Goal: Check status: Check status

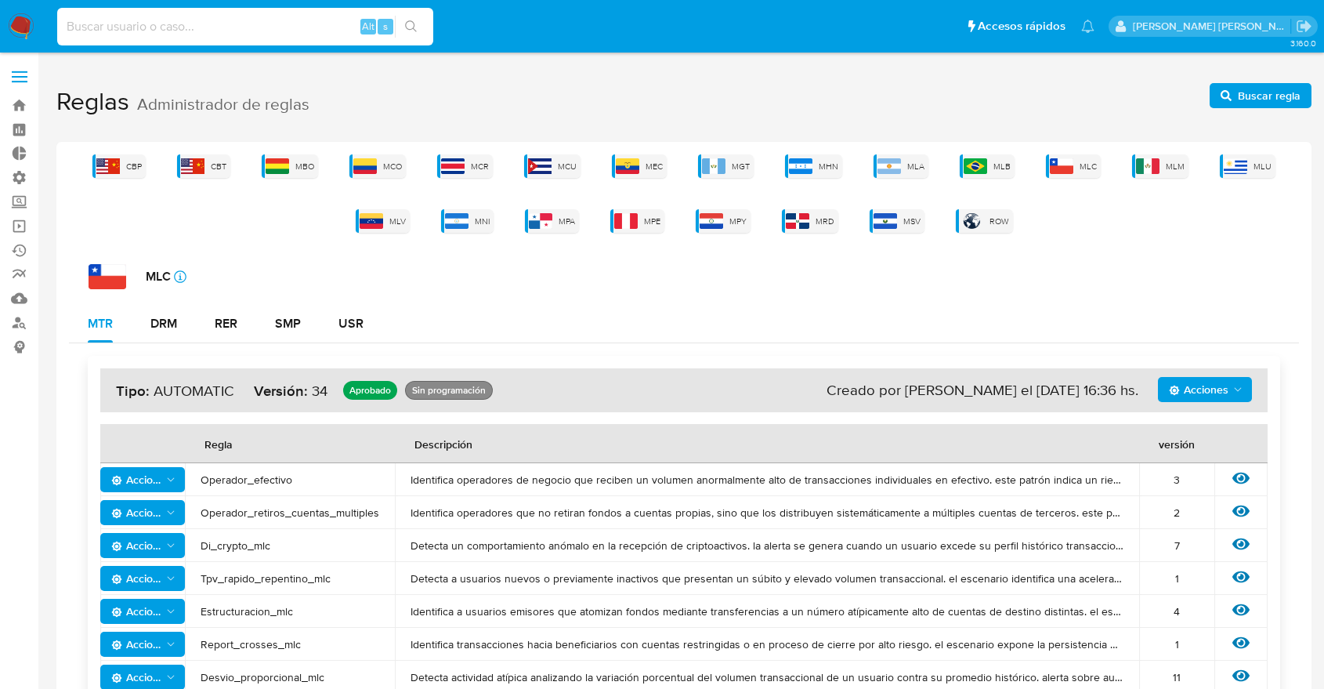
scroll to position [174, 0]
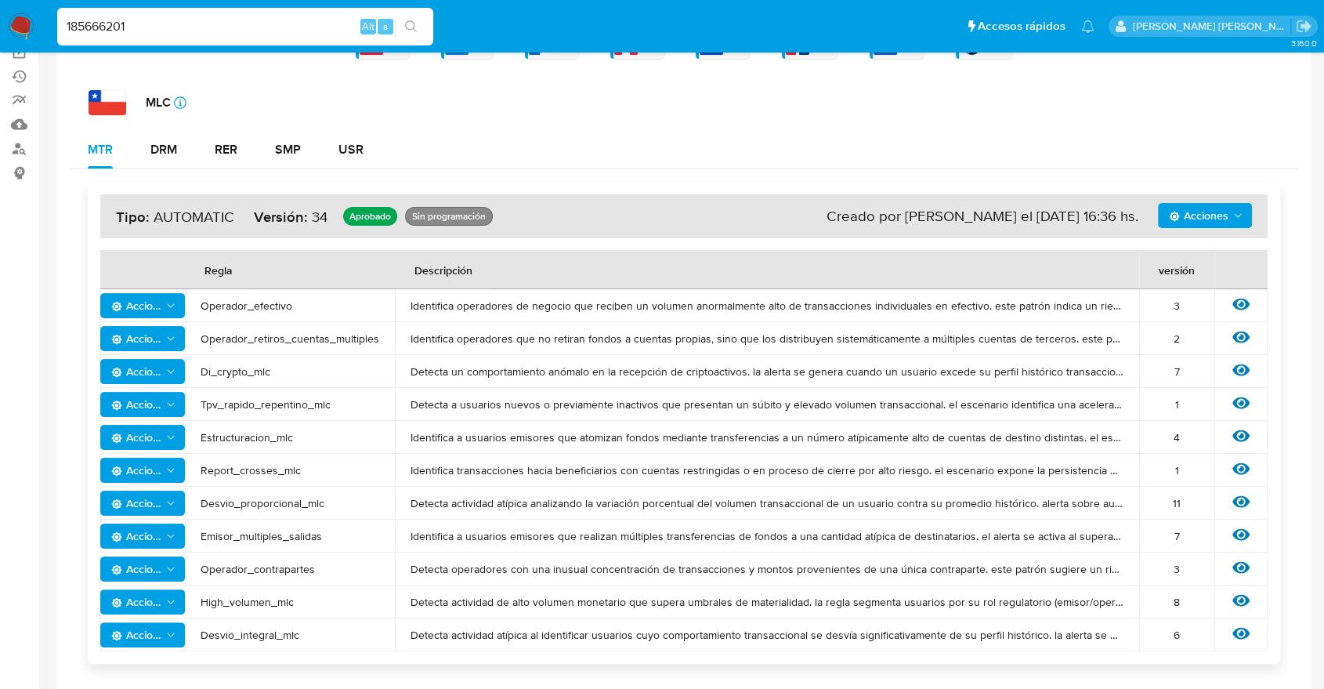
type input "185666201"
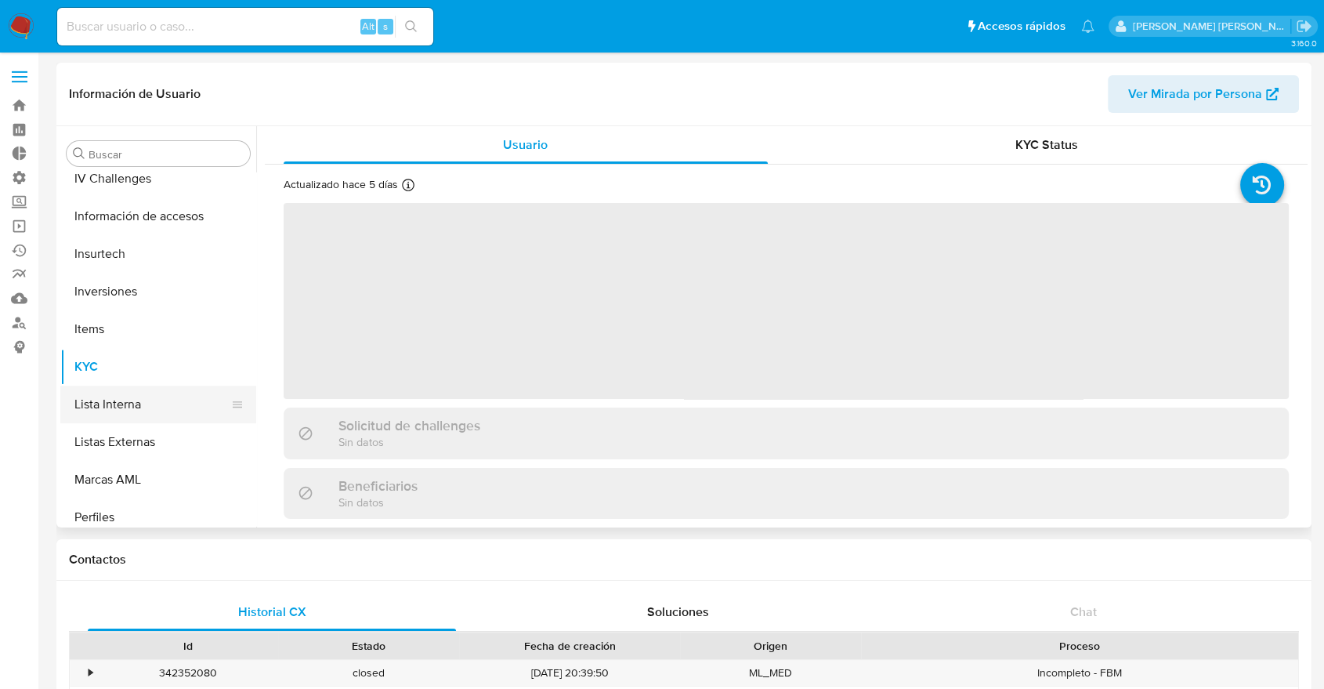
select select "10"
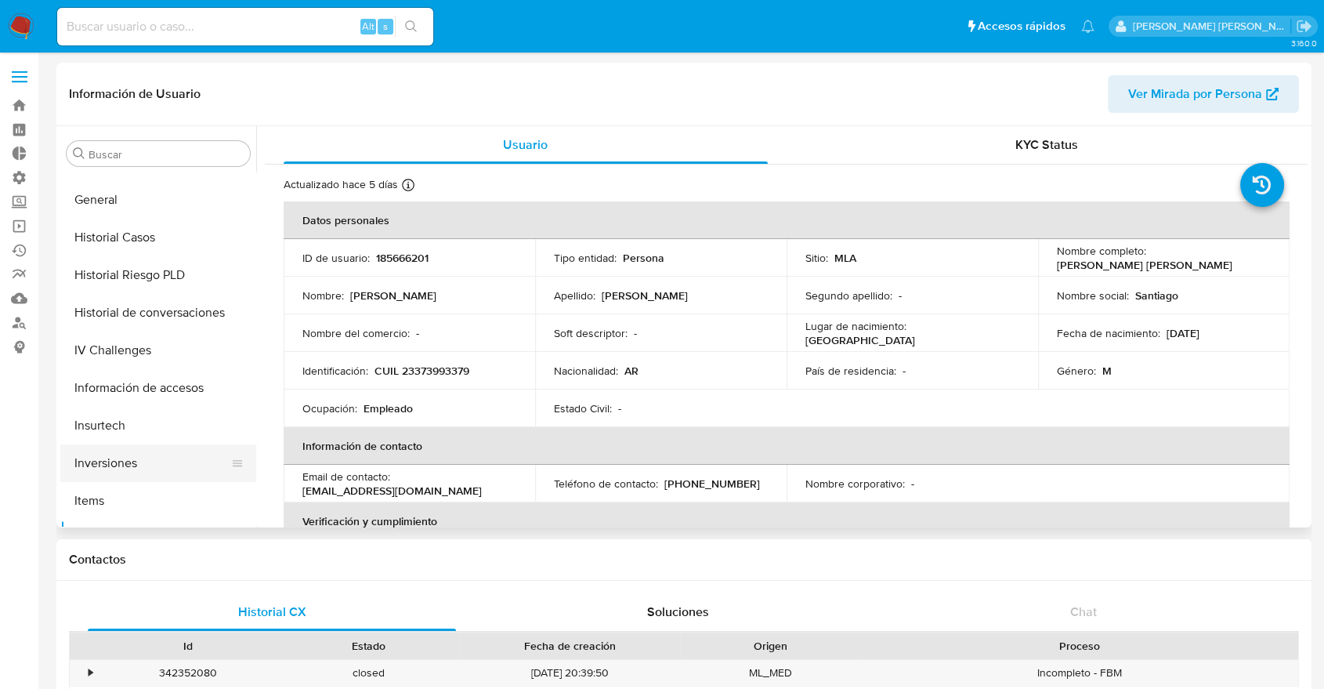
scroll to position [478, 0]
click at [100, 235] on button "Historial Casos" at bounding box center [151, 240] width 183 height 38
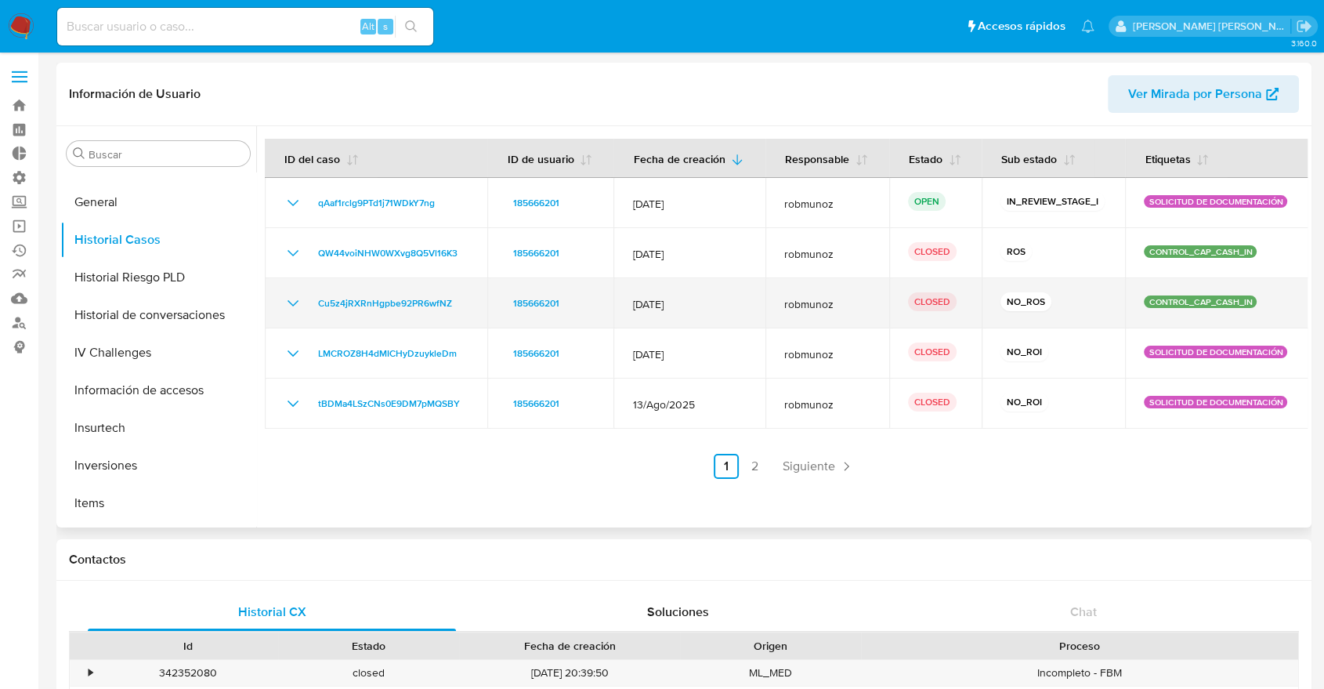
drag, startPoint x: 998, startPoint y: 299, endPoint x: 1062, endPoint y: 300, distance: 64.2
click at [1062, 300] on div "NO_ROS" at bounding box center [1053, 303] width 106 height 22
click at [291, 306] on icon "Mostrar/Ocultar" at bounding box center [293, 303] width 19 height 19
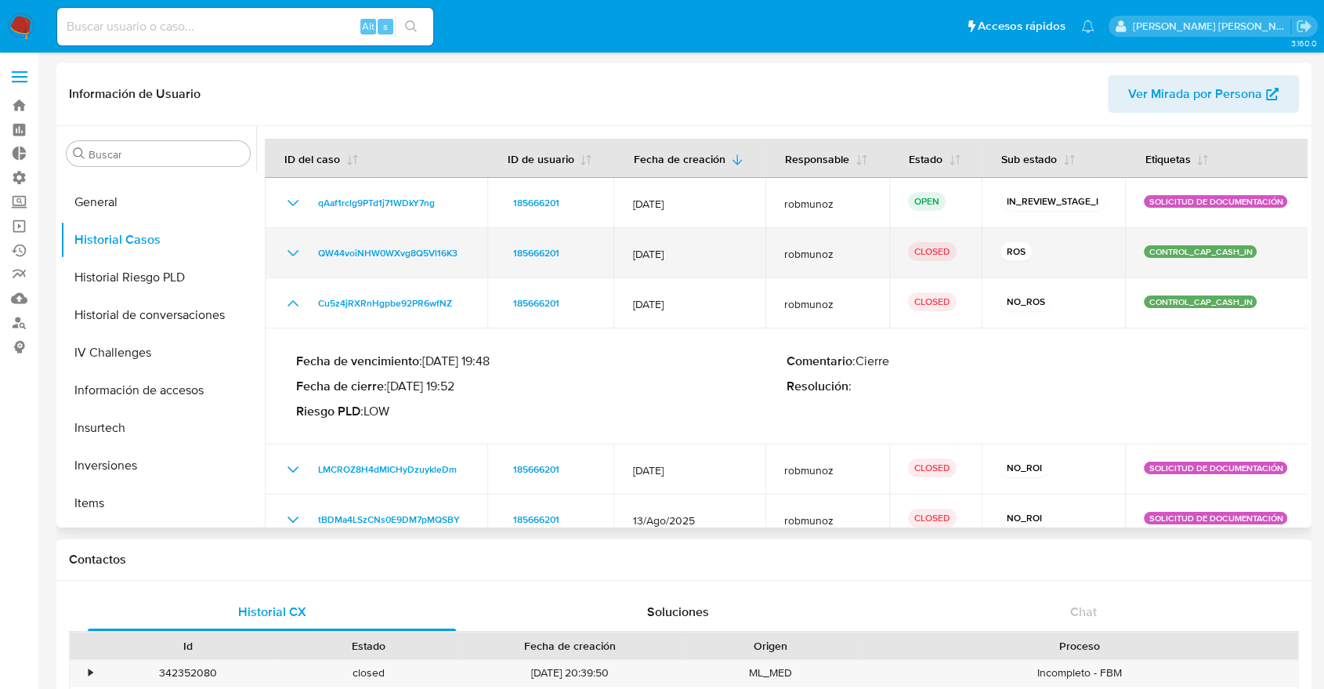
click at [291, 262] on icon "Mostrar/Ocultar" at bounding box center [293, 253] width 19 height 19
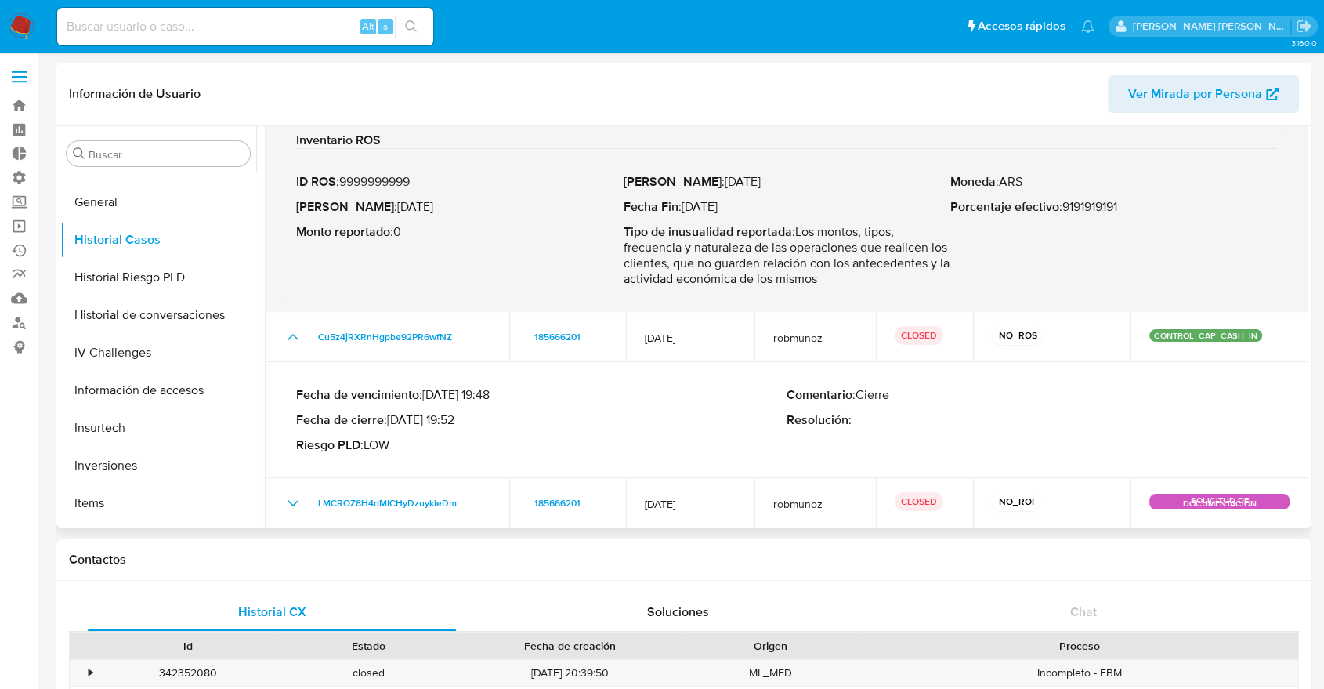
scroll to position [338, 0]
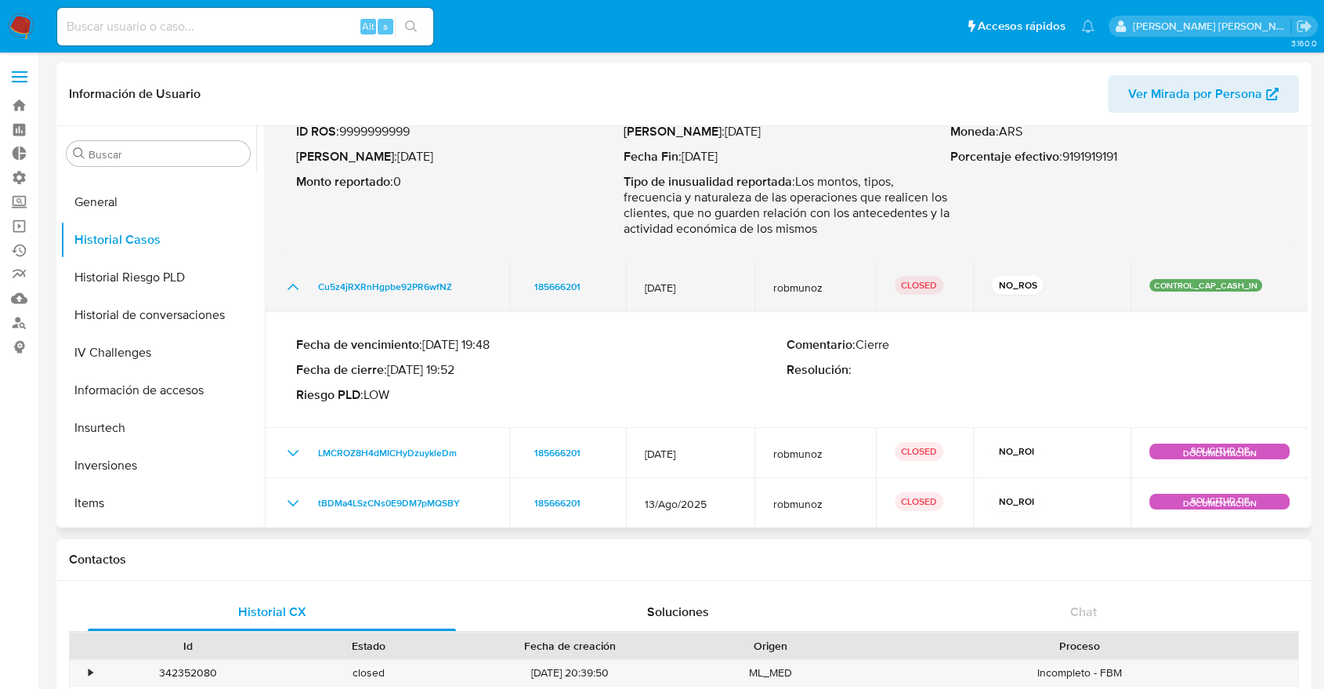
click at [1020, 287] on p "NO_ROS" at bounding box center [1017, 285] width 51 height 19
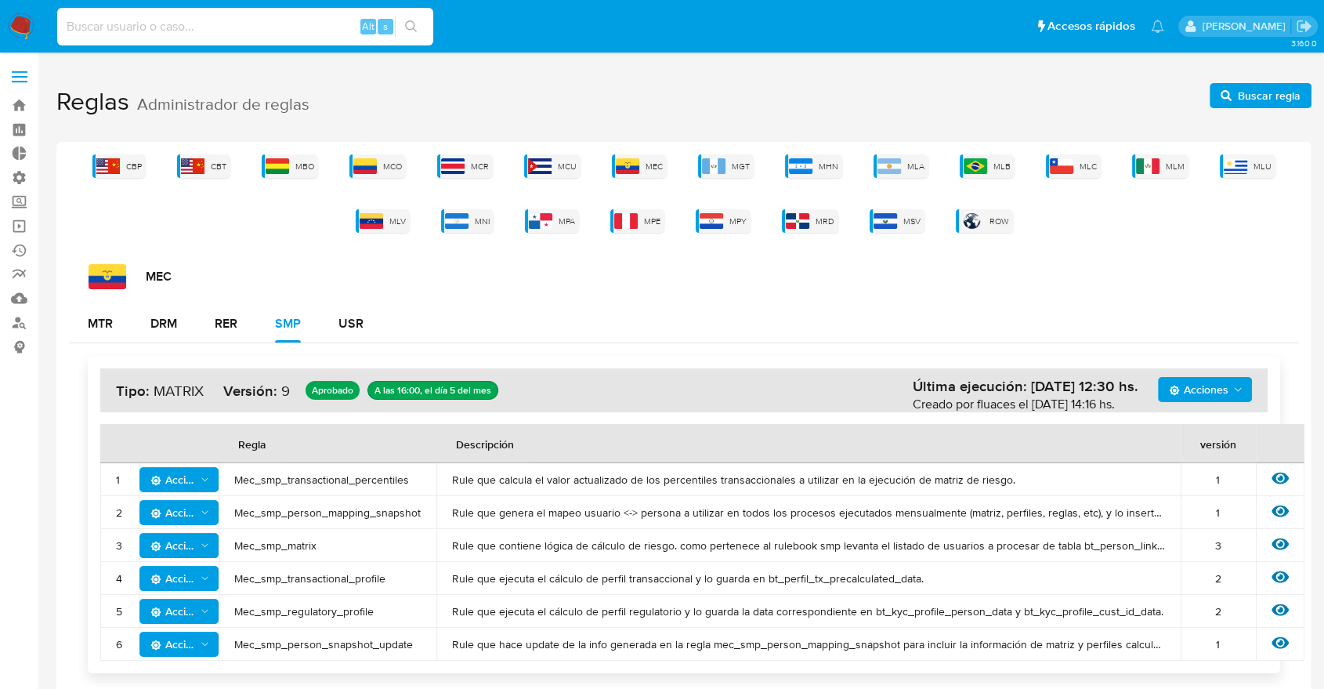
click at [212, 22] on input at bounding box center [245, 26] width 376 height 20
paste input "YslfkIBag7F6CTEliy1KD5My"
type input "YslfkIBag7F6CTEliy1KD5My"
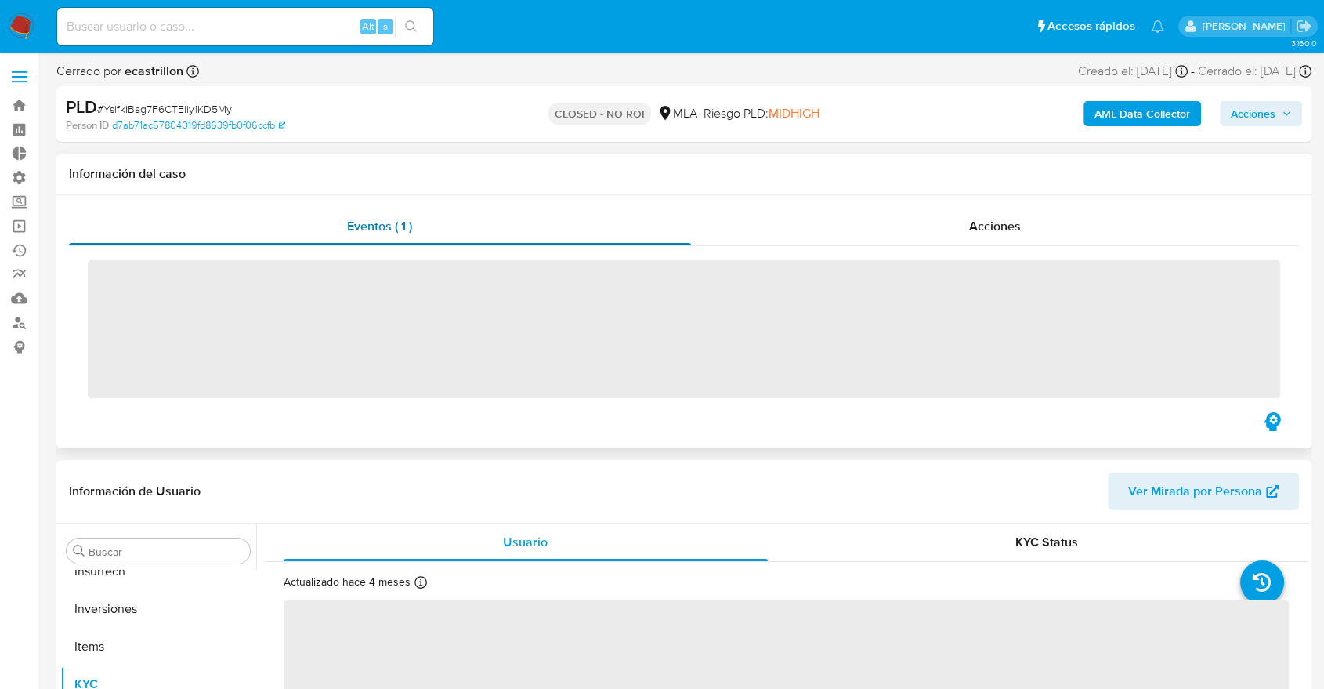
scroll to position [737, 0]
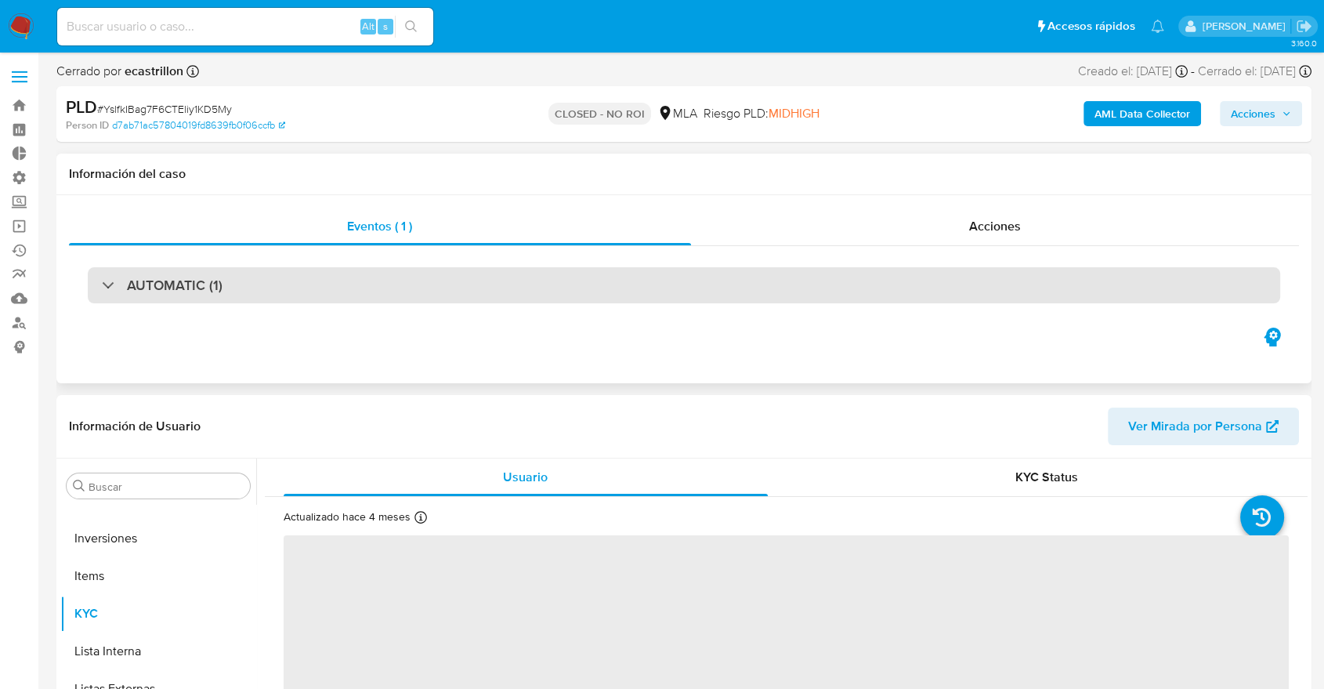
click at [213, 277] on h3 "AUTOMATIC (1)" at bounding box center [175, 285] width 96 height 17
select select "10"
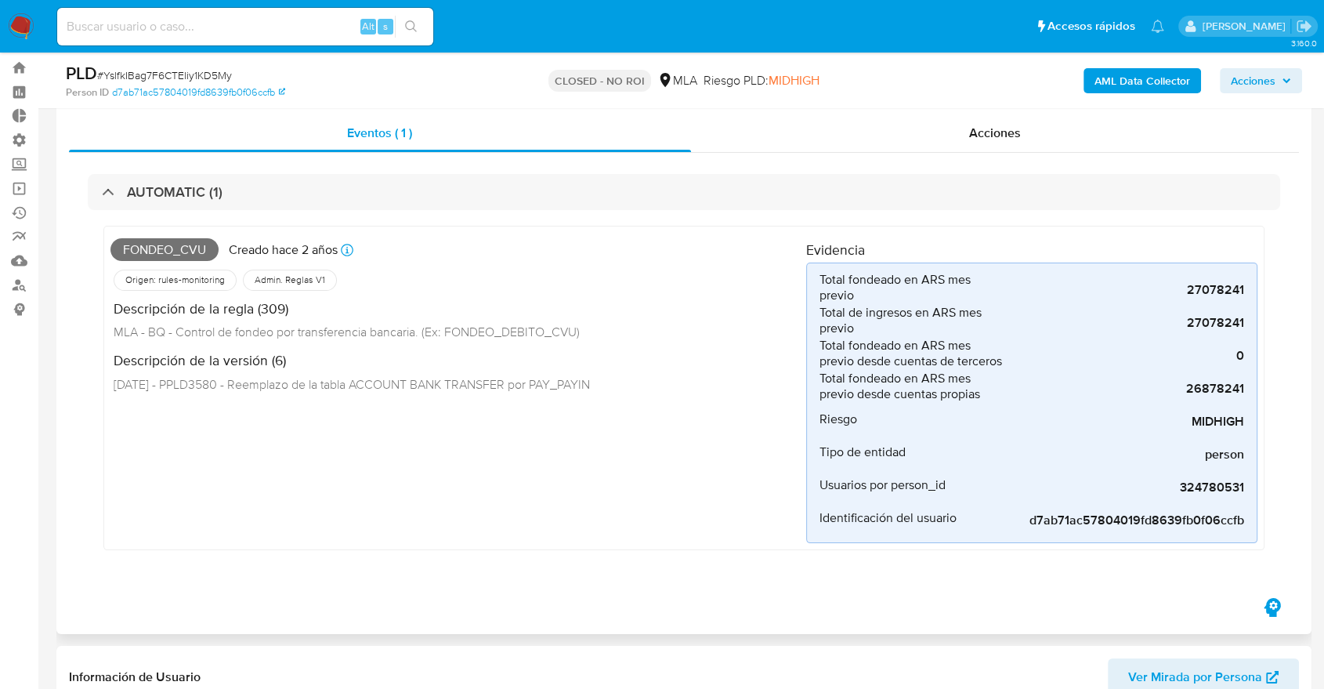
scroll to position [35, 0]
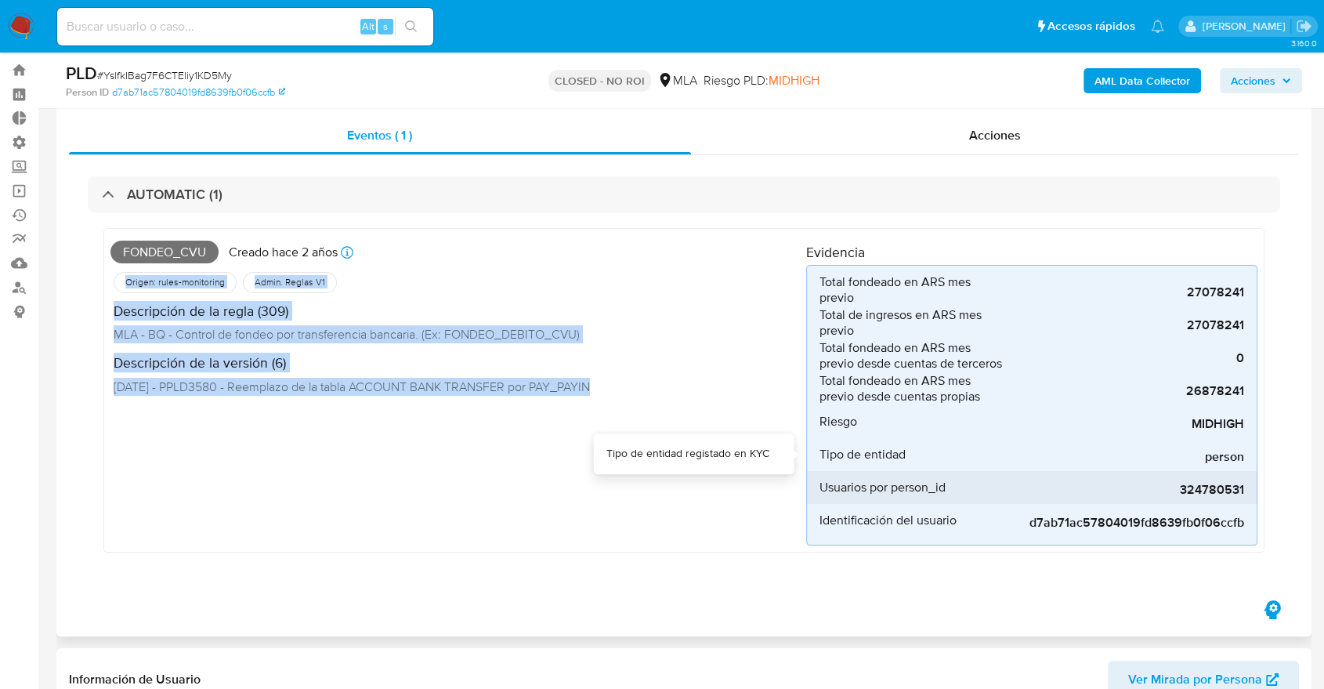
drag, startPoint x: 790, startPoint y: 237, endPoint x: 1228, endPoint y: 488, distance: 504.9
click at [1228, 488] on div "FONDEO_CVU Creado hace 2 años Creado: 12/02/2024 18:33:45 Origen: rules-monitor…" at bounding box center [683, 390] width 1161 height 324
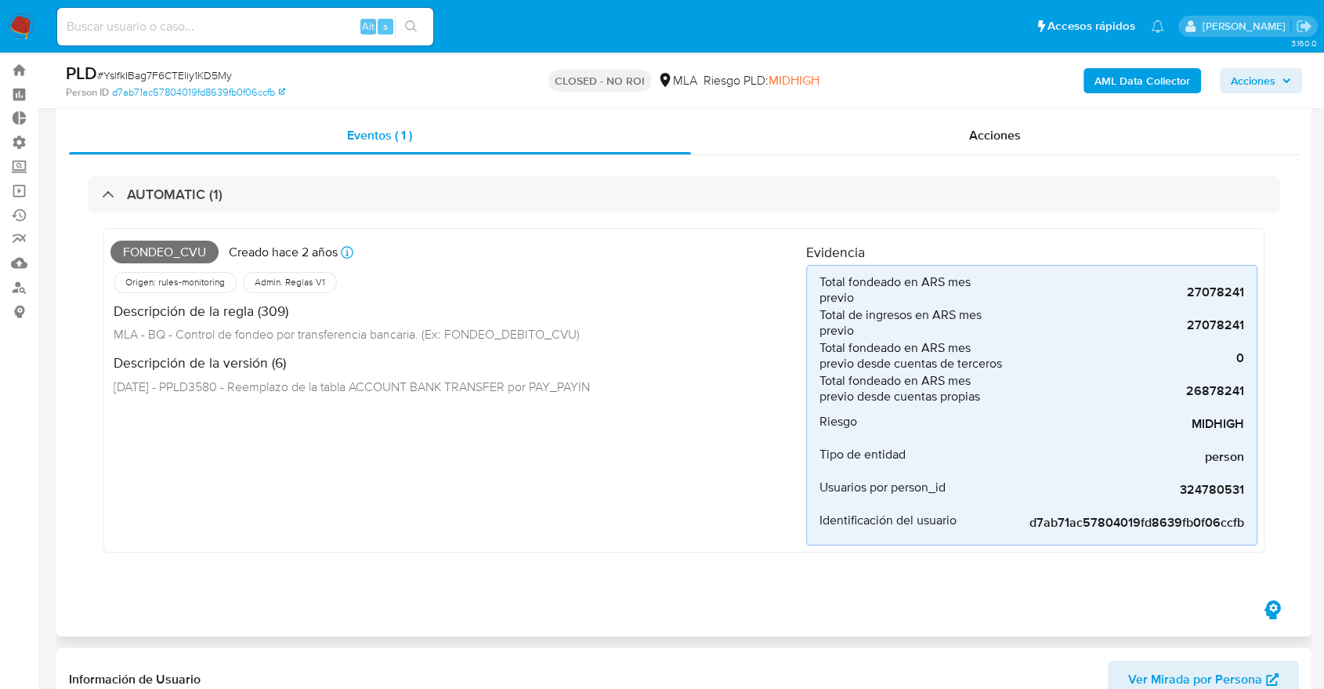
click at [1285, 499] on div "AUTOMATIC (1) FONDEO_CVU Creado hace 2 años Creado: 12/02/2024 18:33:45 Origen:…" at bounding box center [684, 376] width 1230 height 442
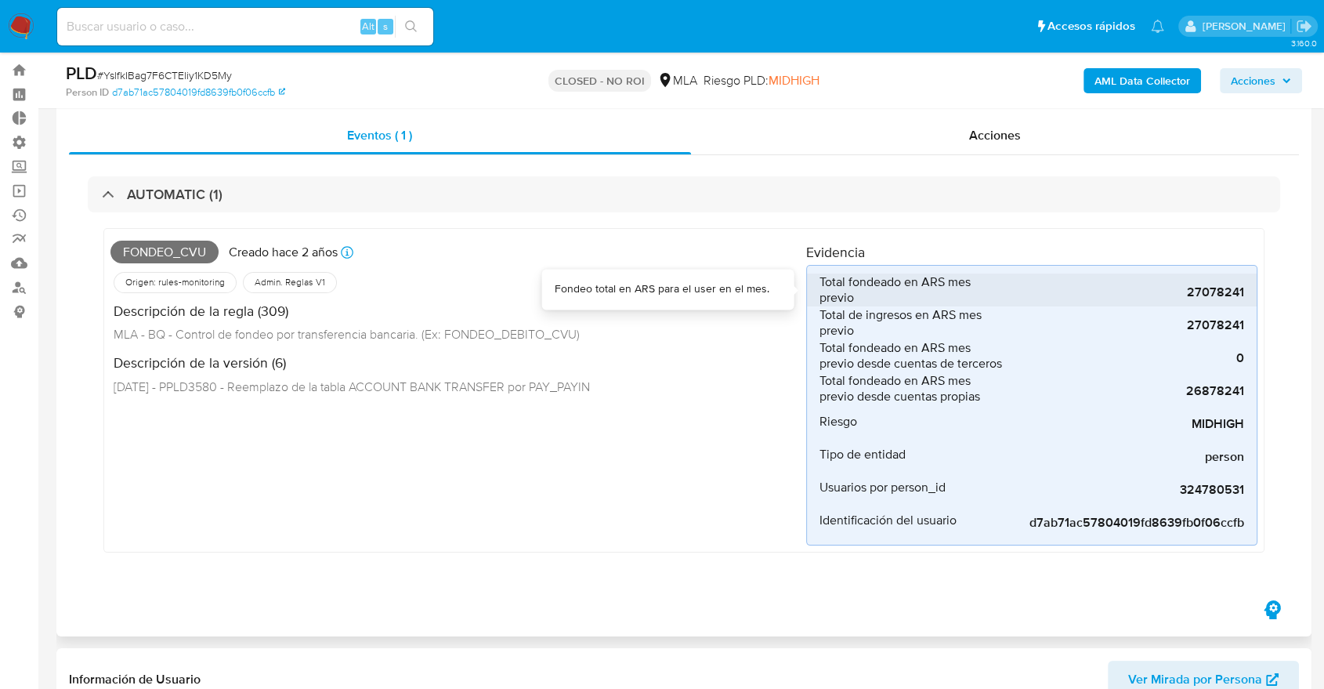
drag, startPoint x: 921, startPoint y: 282, endPoint x: 943, endPoint y: 280, distance: 22.0
click at [943, 280] on span "Total fondeado en ARS mes previo" at bounding box center [913, 289] width 188 height 31
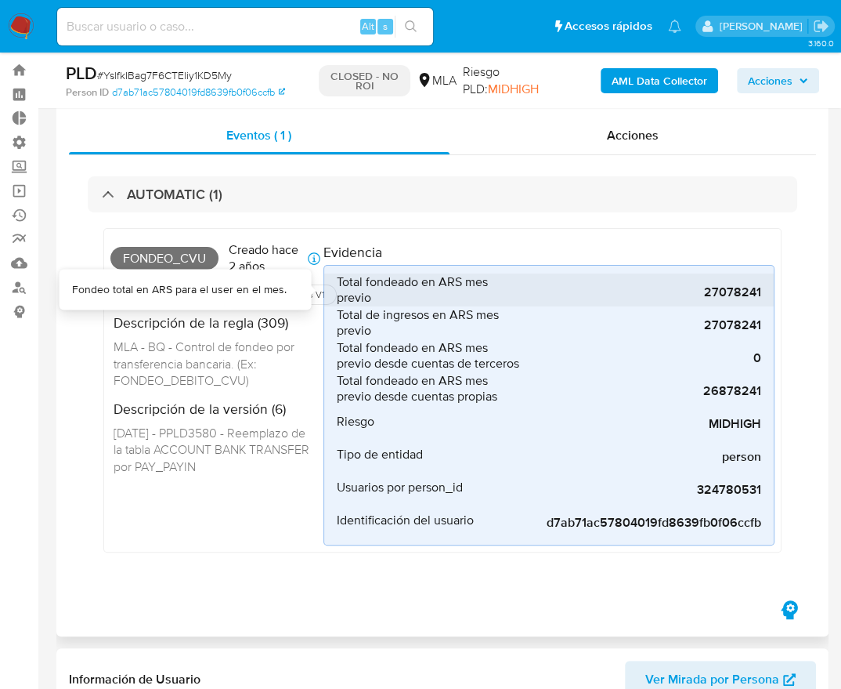
click at [450, 281] on span "Total fondeado en ARS mes previo" at bounding box center [431, 289] width 188 height 31
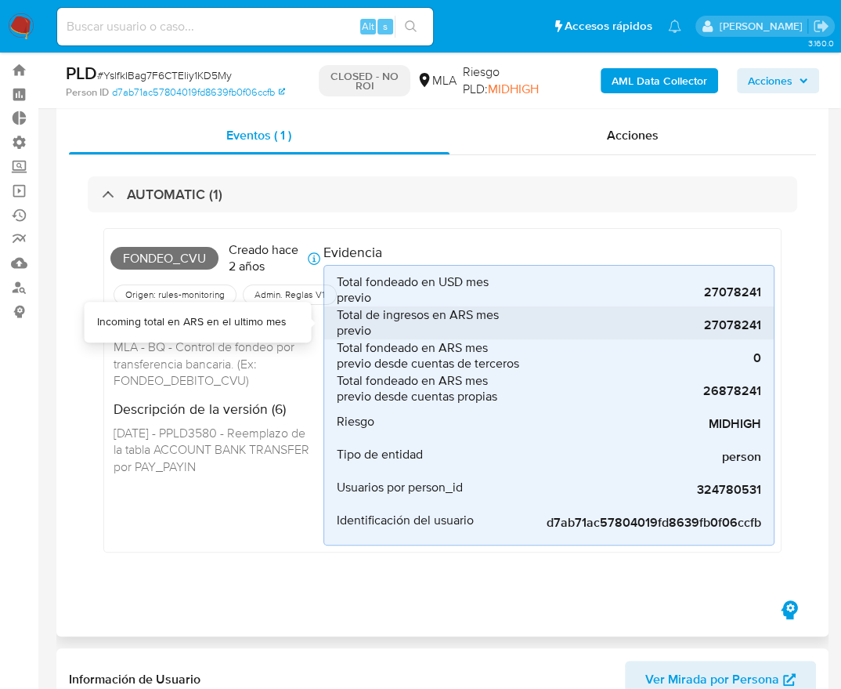
click at [455, 315] on span "Total de ingresos en ARS mes previo" at bounding box center [431, 322] width 188 height 31
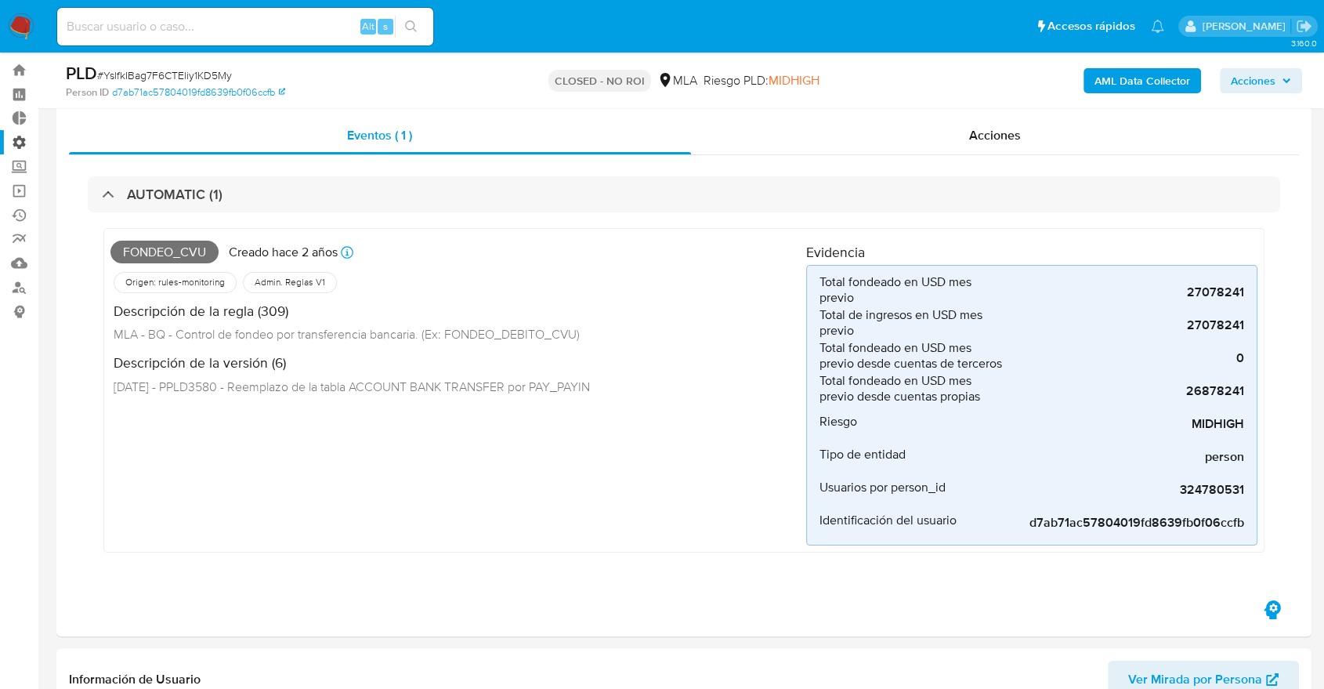
click at [24, 146] on label "Administración" at bounding box center [93, 142] width 186 height 24
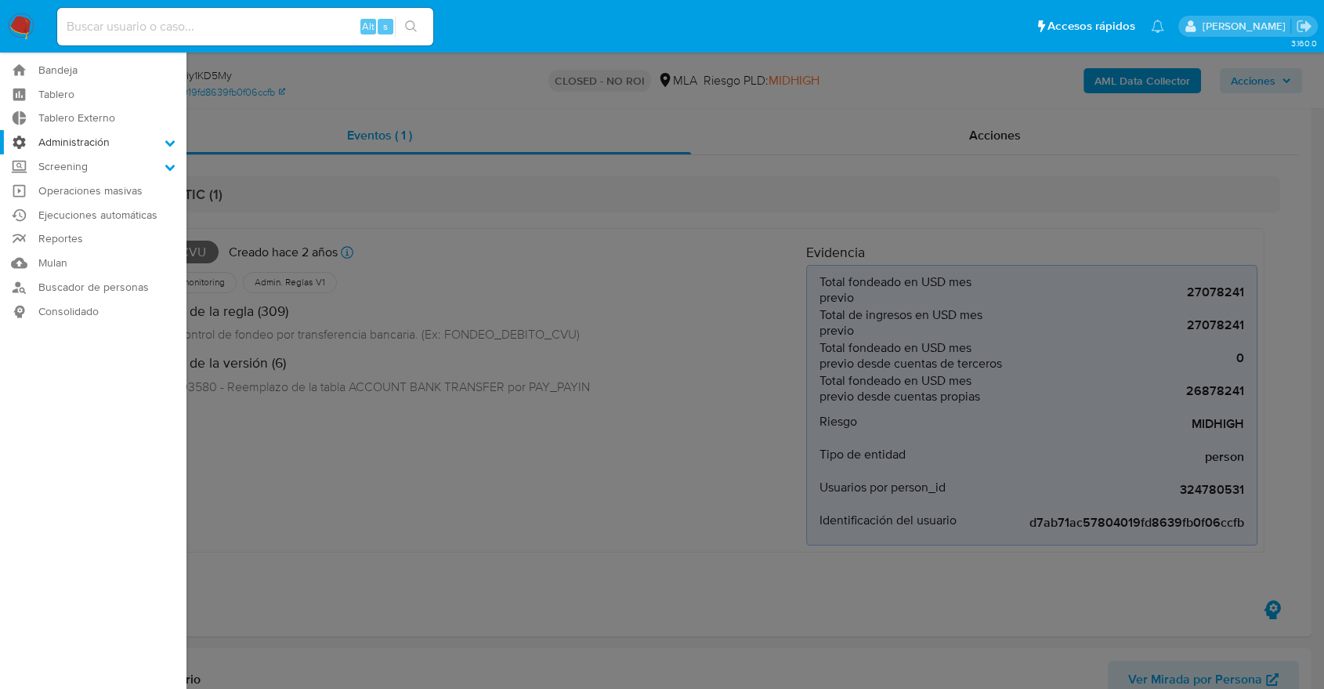
click at [0, 0] on input "Administración" at bounding box center [0, 0] width 0 height 0
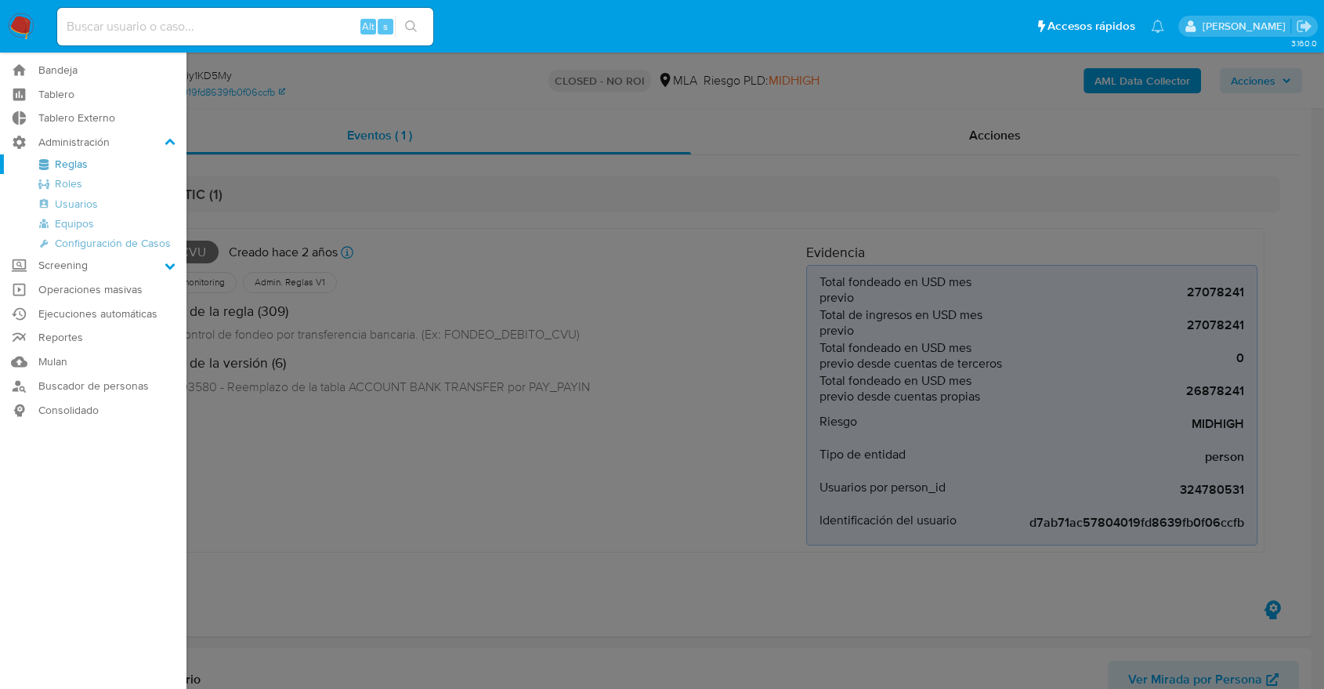
click at [75, 164] on link "Reglas" at bounding box center [93, 164] width 186 height 20
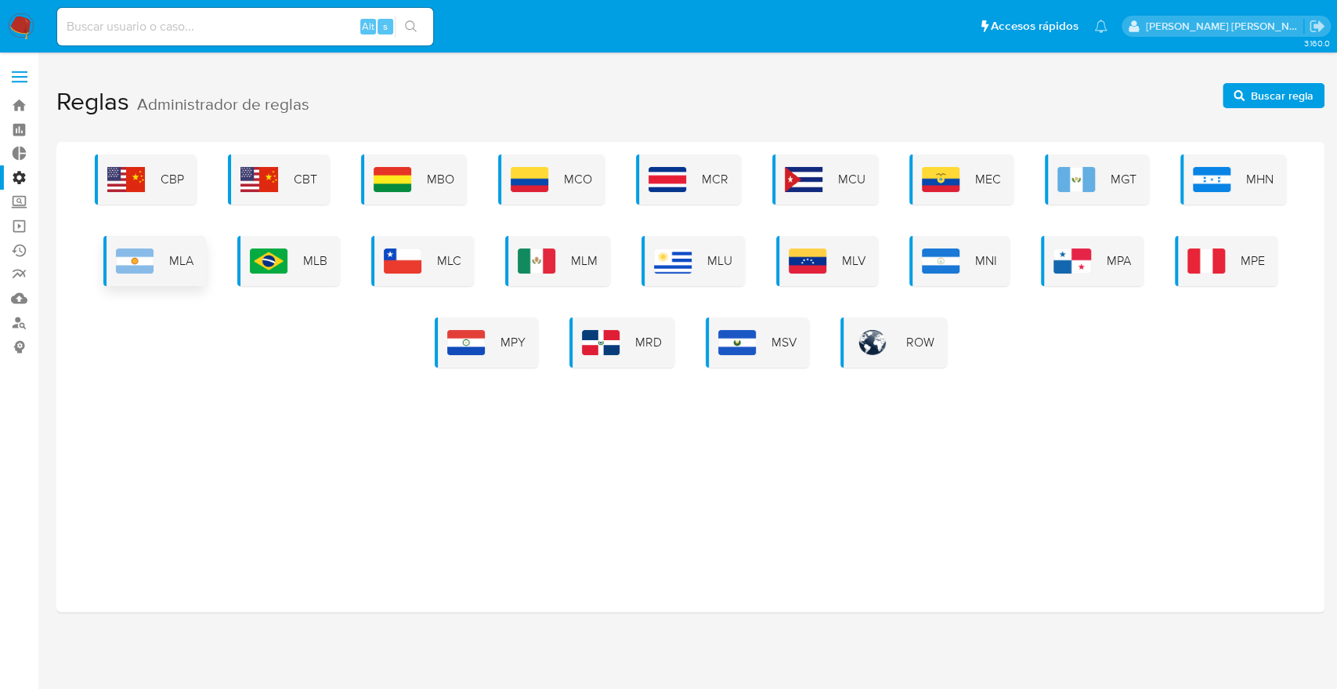
click at [147, 268] on img at bounding box center [135, 260] width 38 height 25
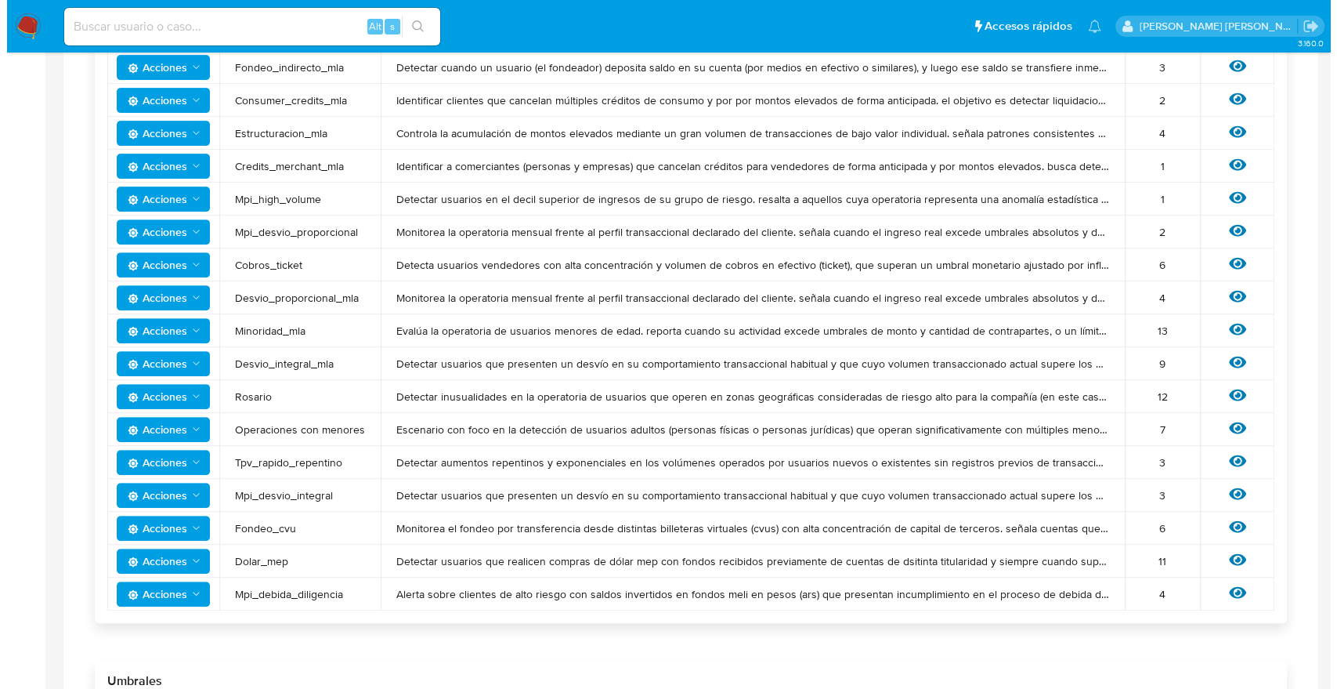
scroll to position [541, 0]
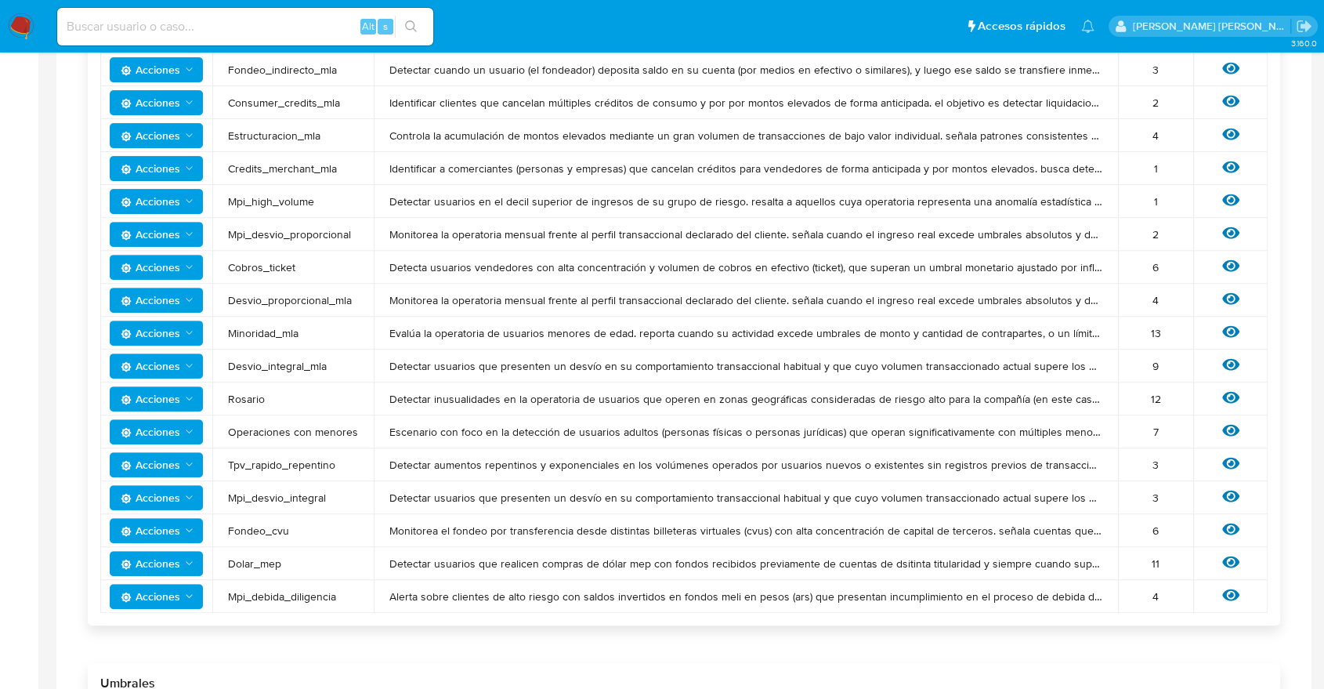
click at [190, 531] on polygon "Acciones" at bounding box center [189, 531] width 7 height 4
click at [150, 599] on button "Ver historico" at bounding box center [156, 607] width 141 height 38
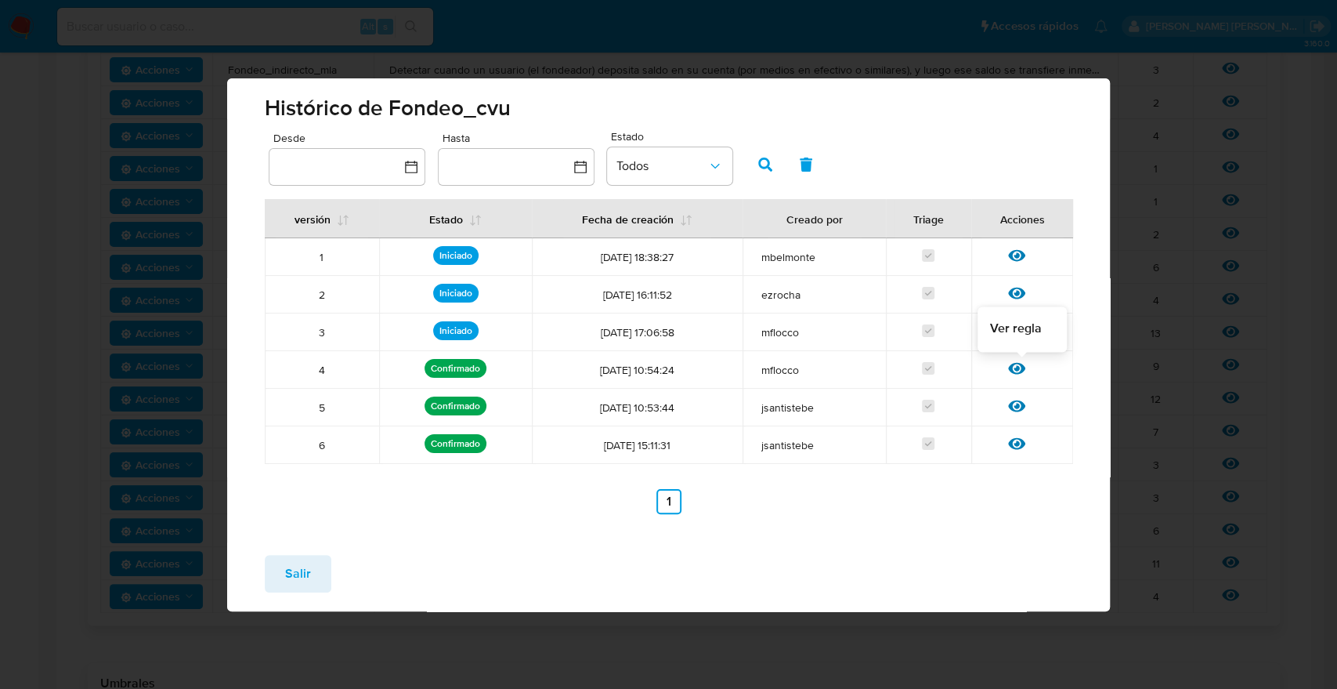
click at [1016, 368] on icon at bounding box center [1016, 368] width 17 height 12
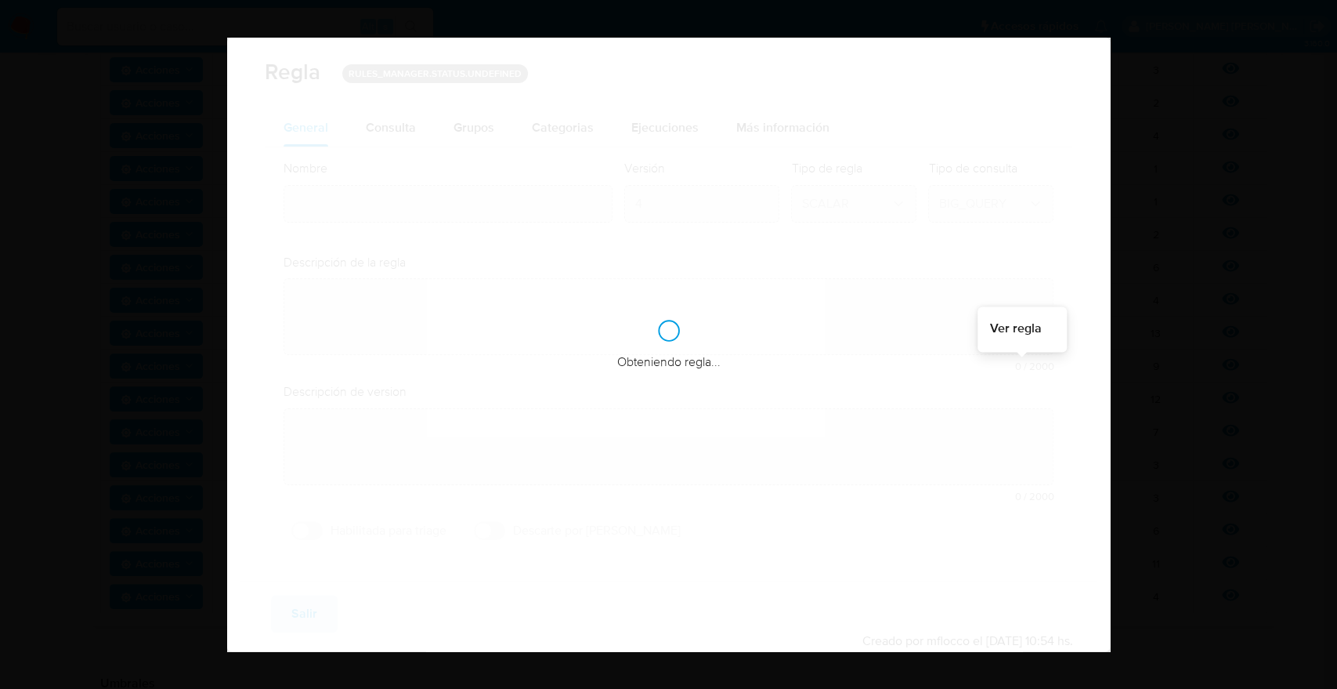
type input "Fondeo_cvu"
type textarea "Monitorea el fondeo por transferencia desde distintas billeteras virtuales (cvu…"
type textarea "Detectar usuarios que tengan fondeos excesivos por transferencias bancarias"
checkbox input "true"
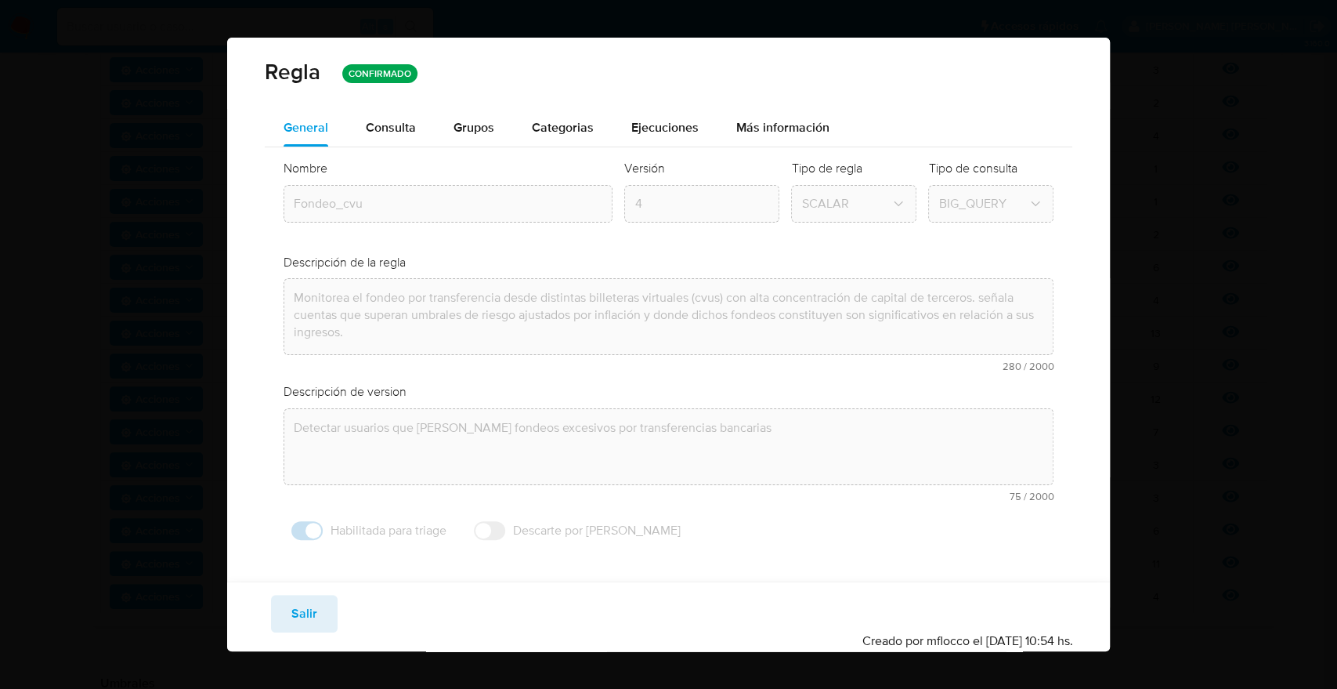
scroll to position [5, 0]
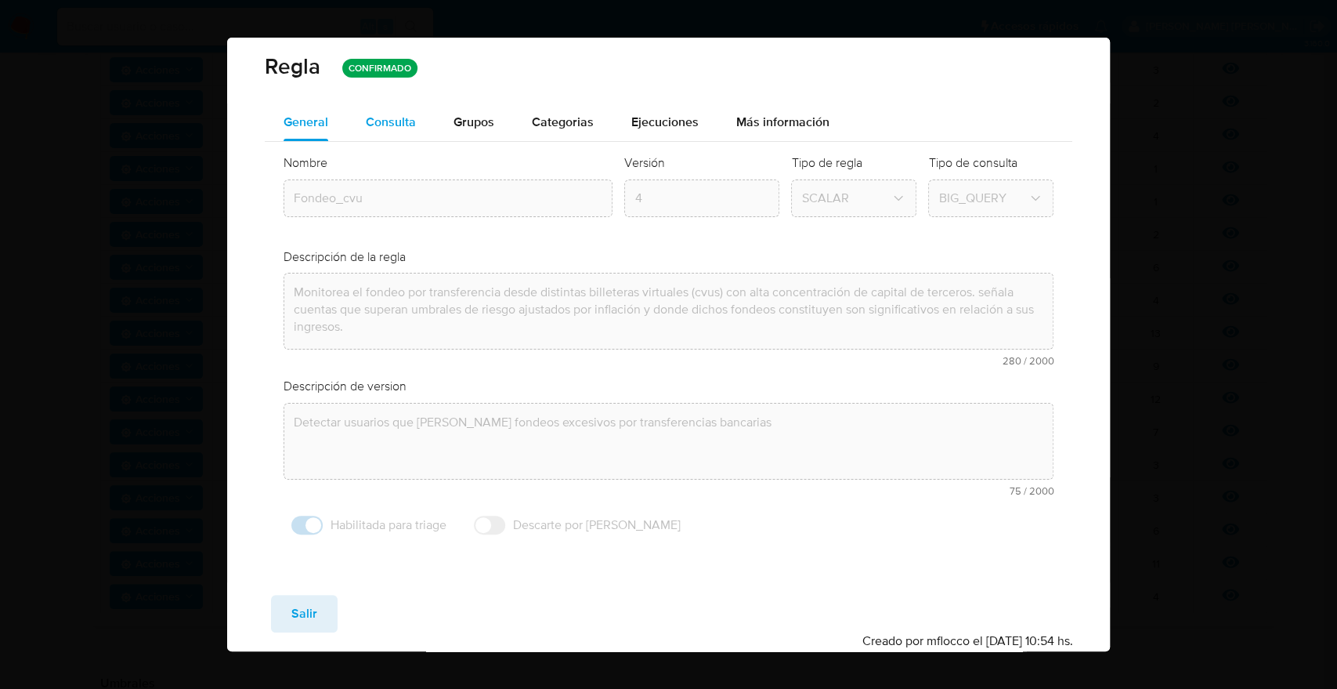
click at [407, 114] on span "Consulta" at bounding box center [391, 122] width 50 height 18
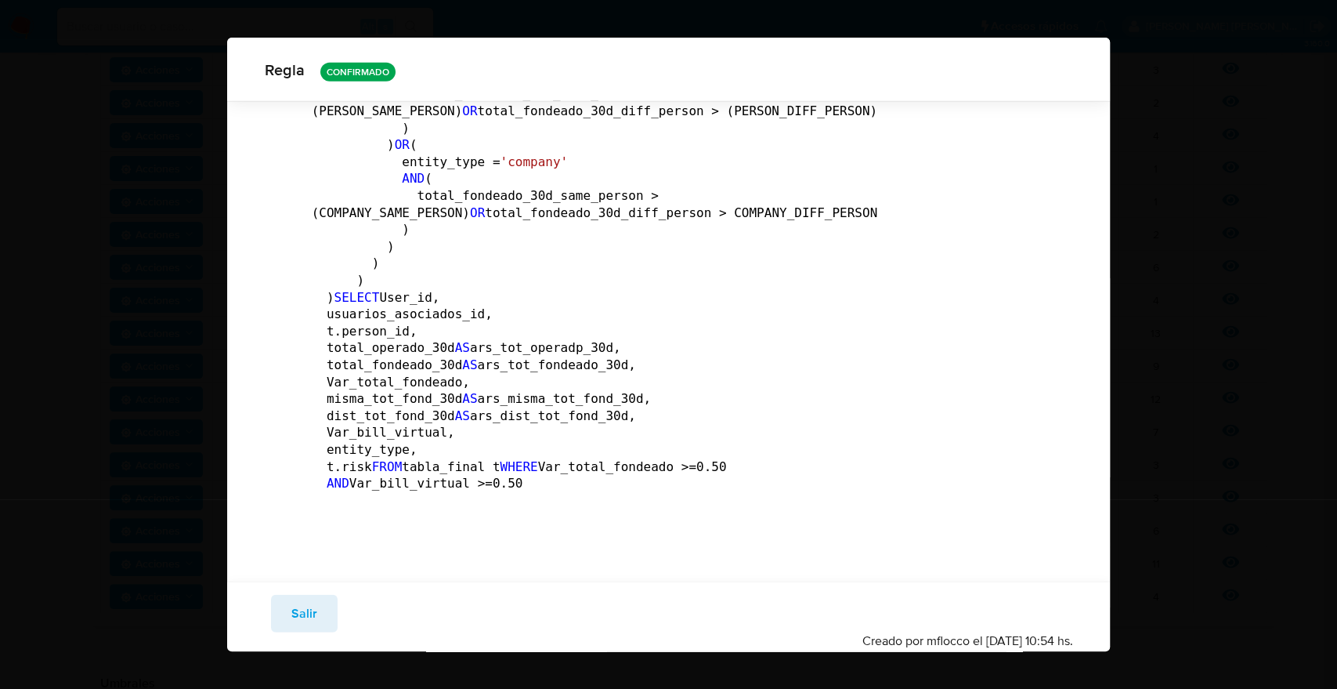
scroll to position [6605, 0]
click at [316, 615] on button "Salir" at bounding box center [304, 614] width 67 height 38
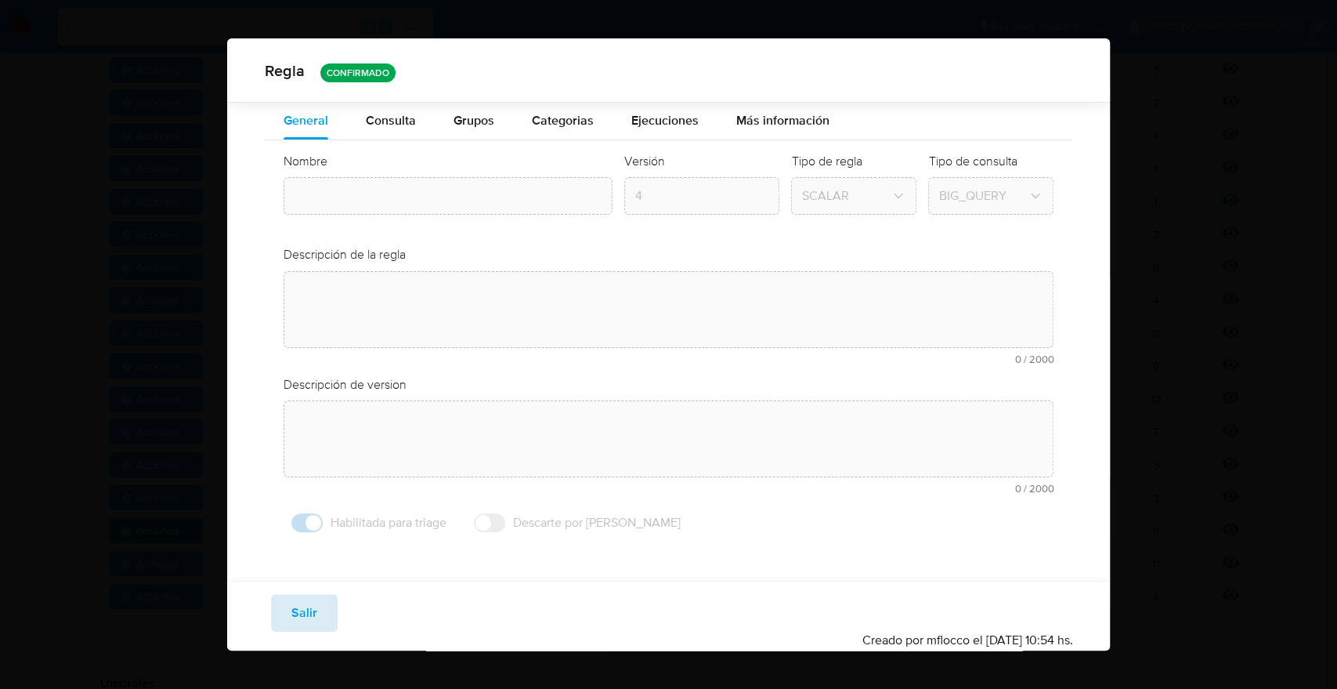
type input "Fondeo_cvu"
type textarea "Monitorea el fondeo por transferencia desde distintas billeteras virtuales (cvu…"
type textarea "Detectar usuarios que tengan fondeos excesivos por transferencias bancarias"
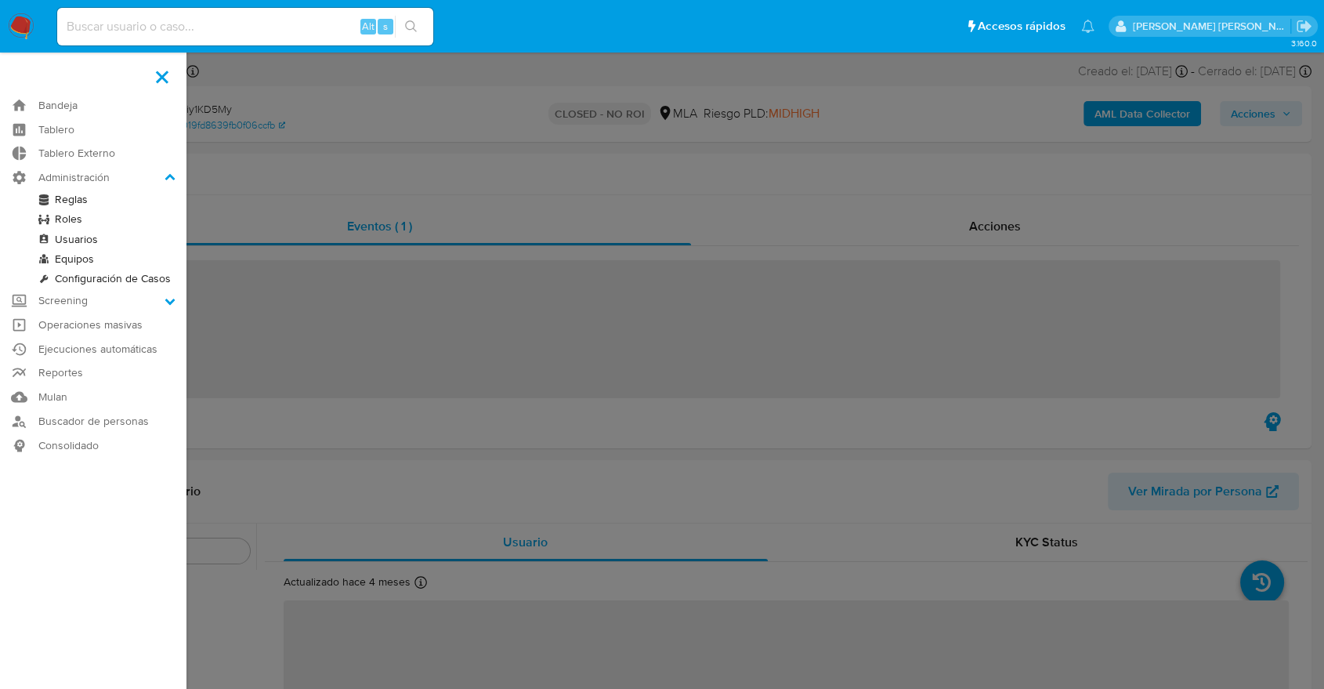
scroll to position [737, 0]
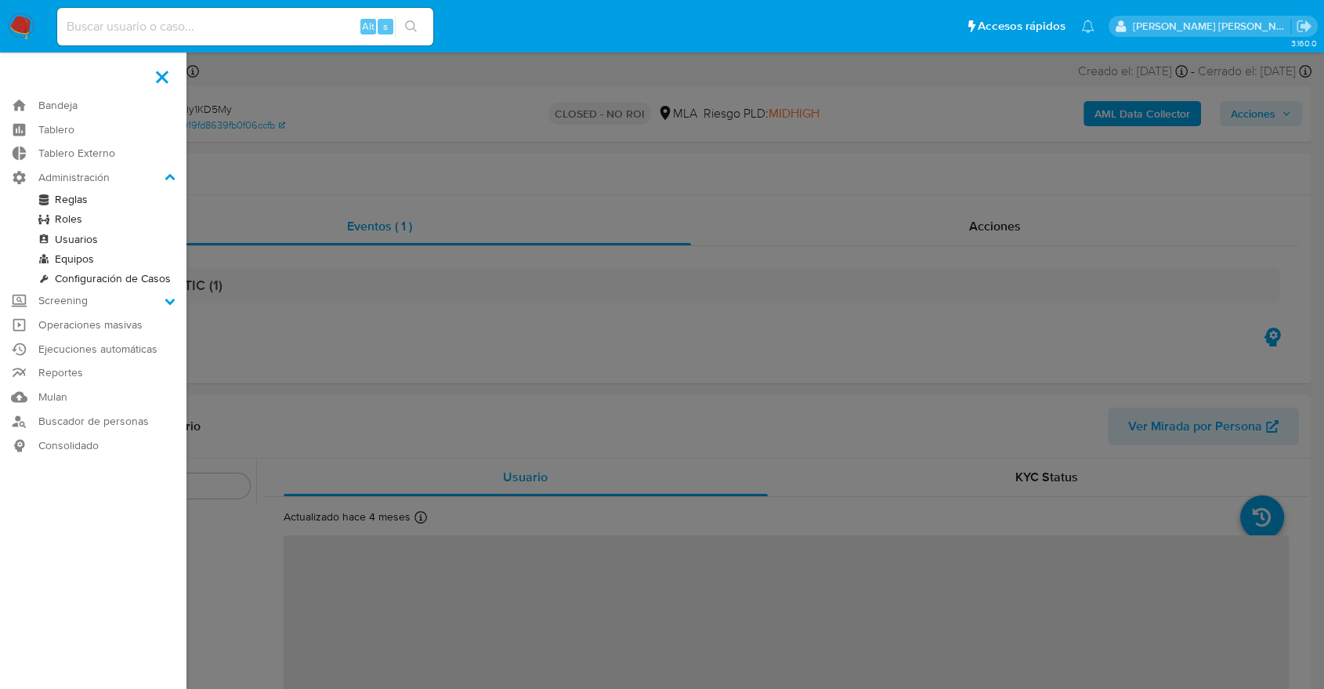
select select "10"
click at [614, 206] on label at bounding box center [662, 344] width 1324 height 689
click at [0, 0] on input "checkbox" at bounding box center [0, 0] width 0 height 0
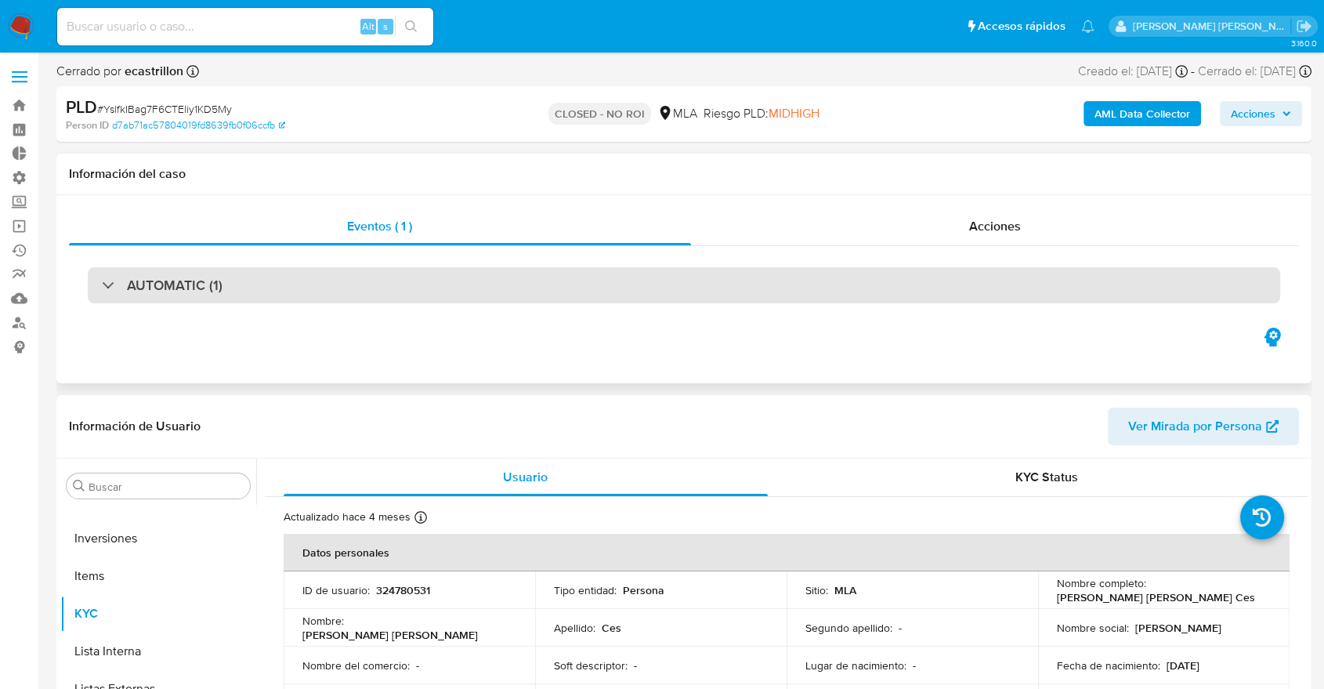
click at [204, 284] on h3 "AUTOMATIC (1)" at bounding box center [175, 285] width 96 height 17
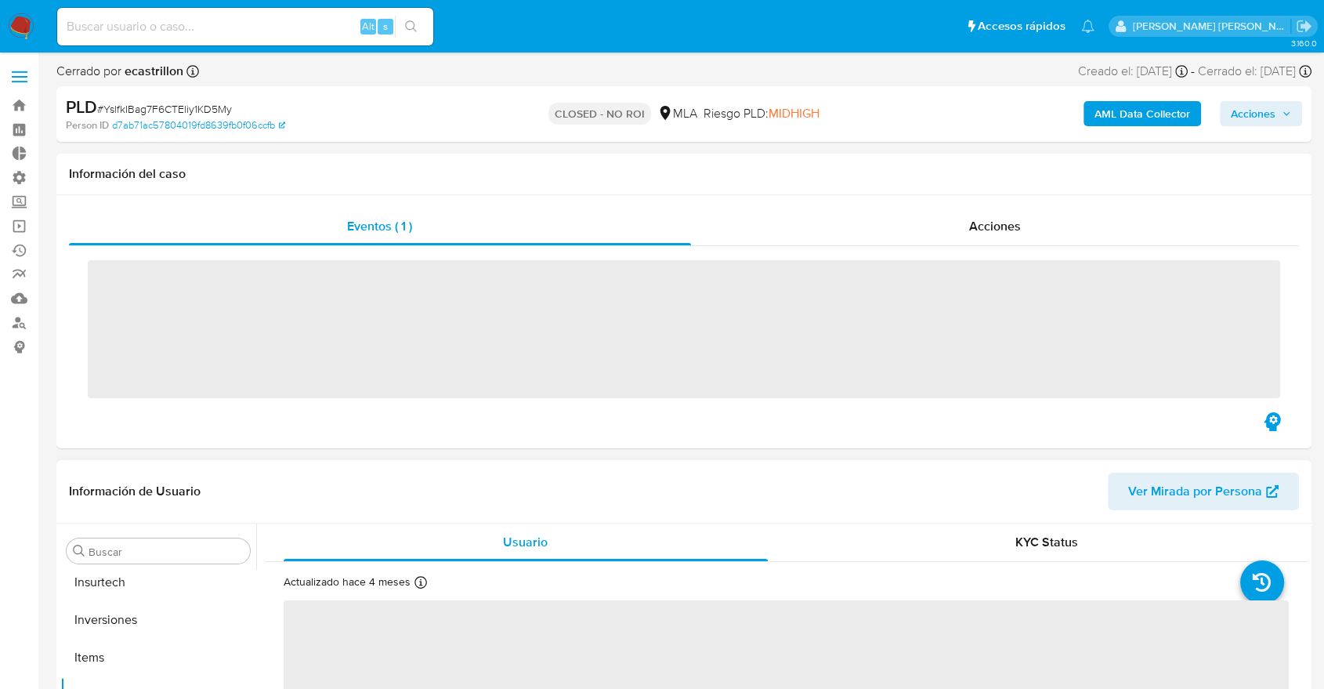
scroll to position [737, 0]
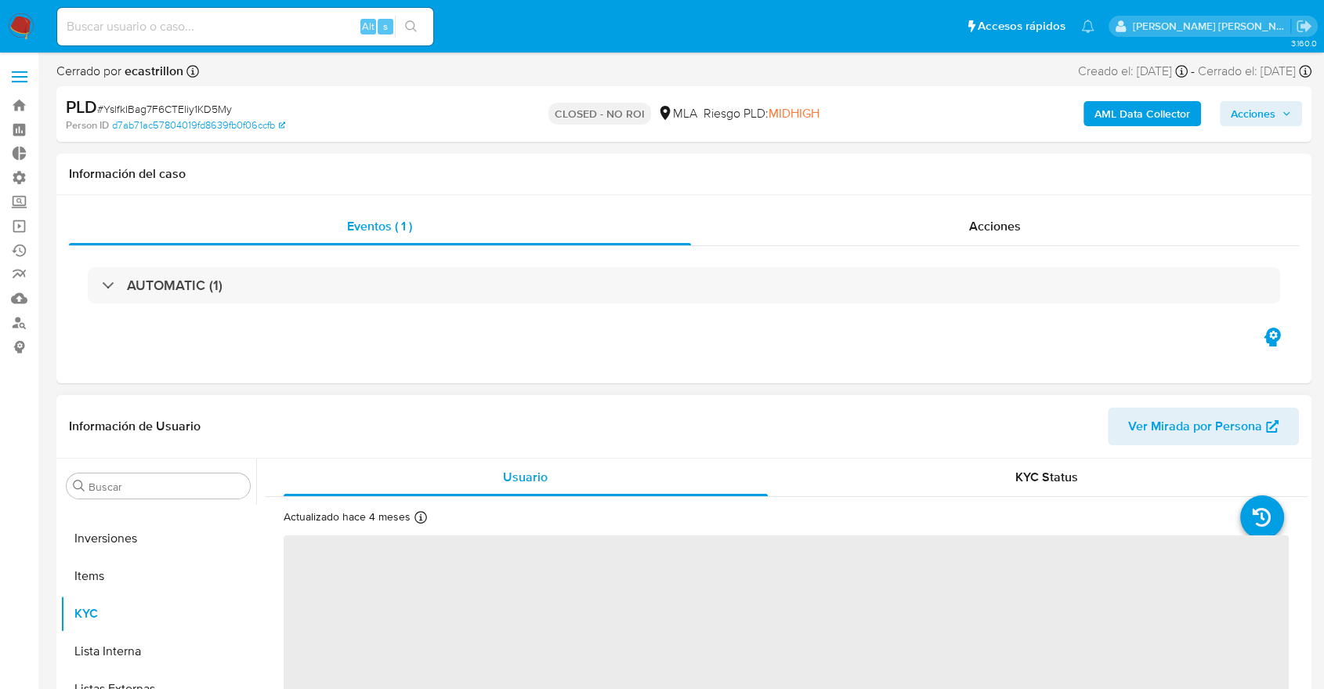
select select "10"
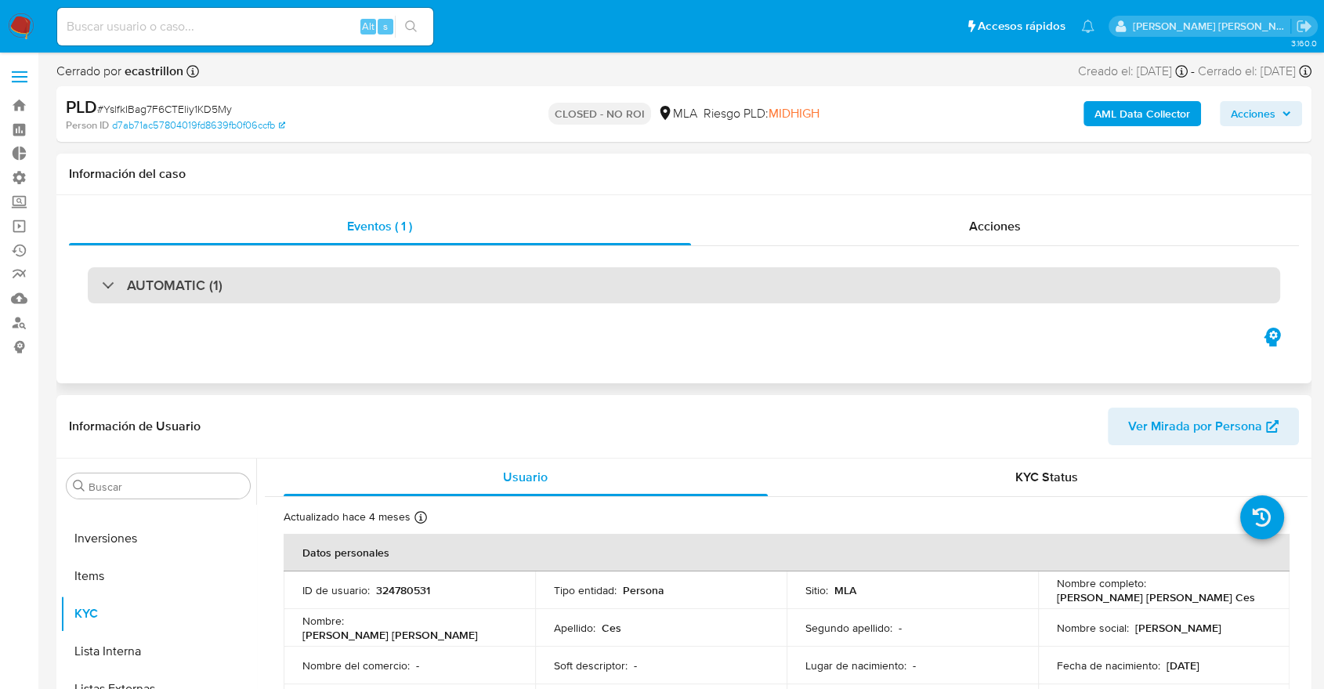
click at [186, 290] on h3 "AUTOMATIC (1)" at bounding box center [175, 285] width 96 height 17
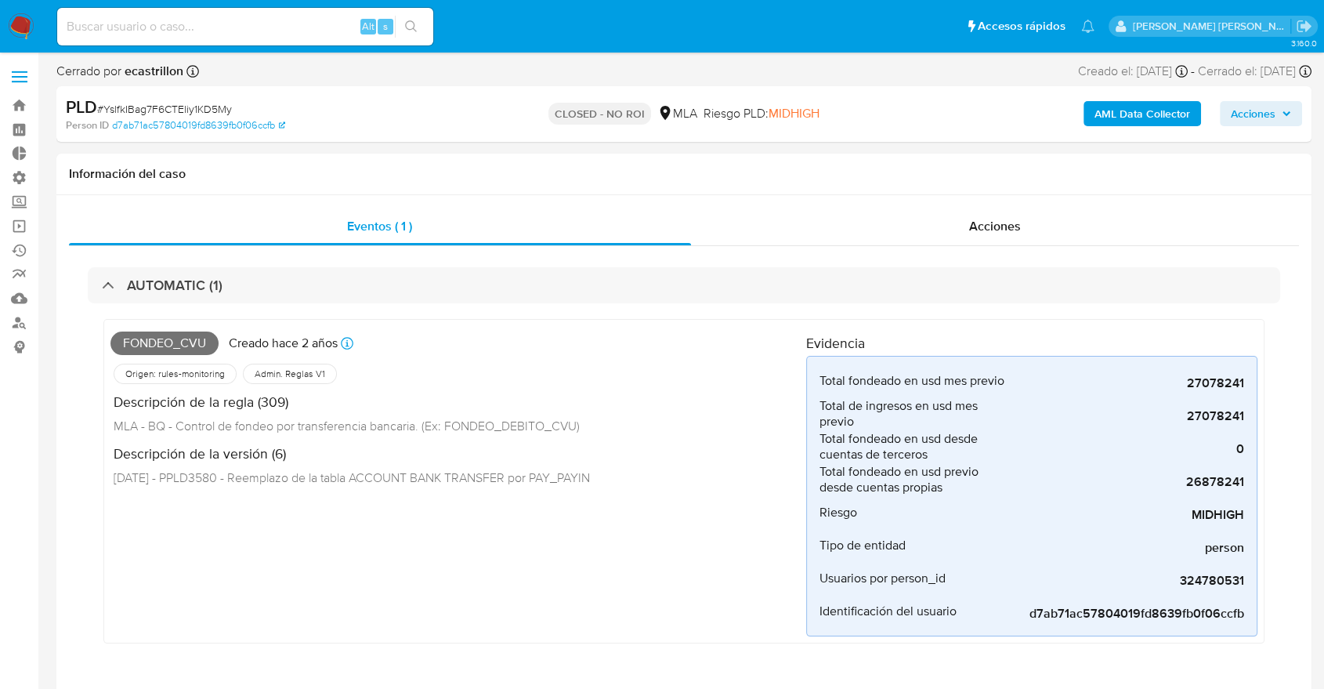
click at [207, 28] on input at bounding box center [245, 26] width 376 height 20
paste input "JuugdAGXlhwiDeUemw7H0dVd"
type input "JuugdAGXlhwiDeUemw7H0dVd"
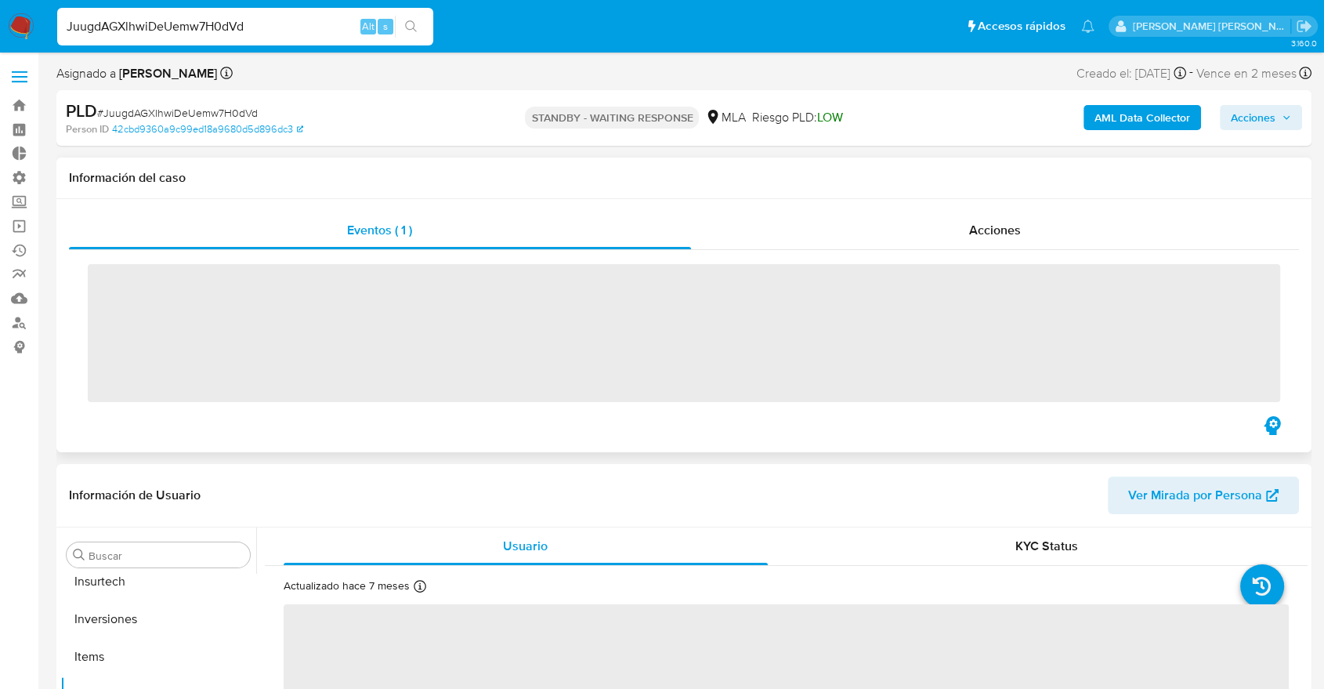
scroll to position [737, 0]
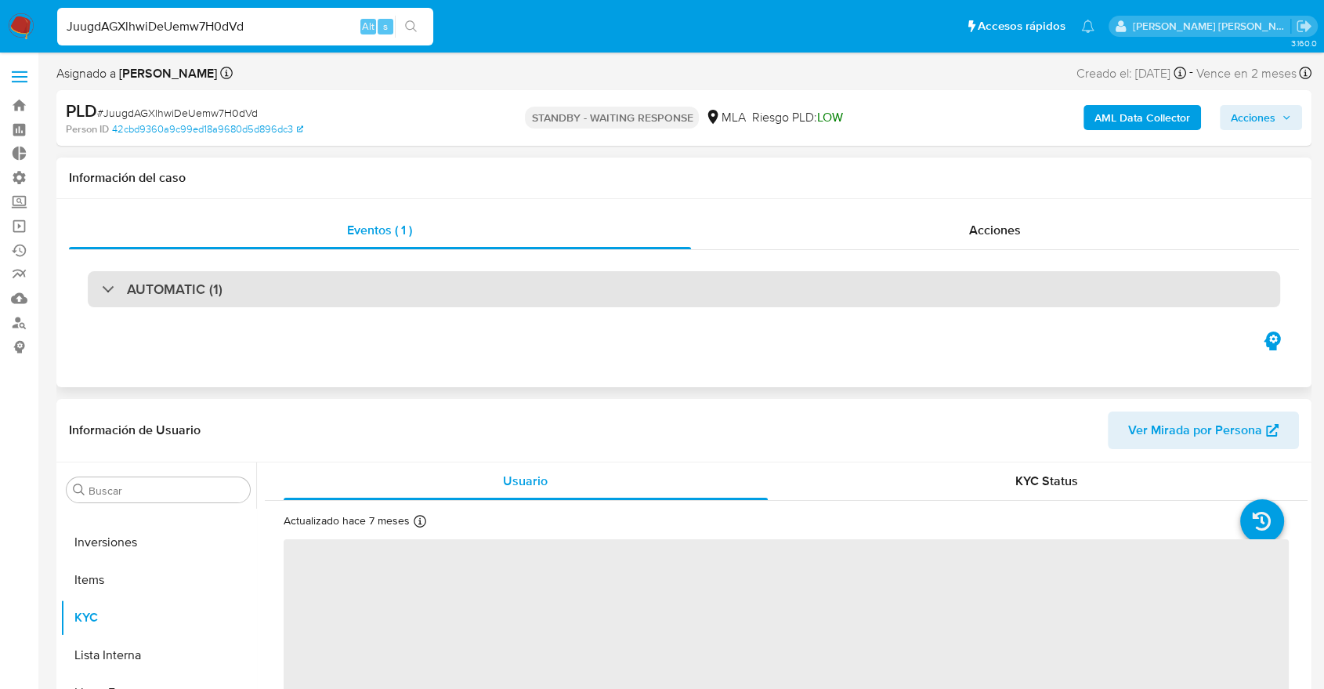
click at [156, 301] on div "AUTOMATIC (1)" at bounding box center [684, 289] width 1192 height 36
select select "10"
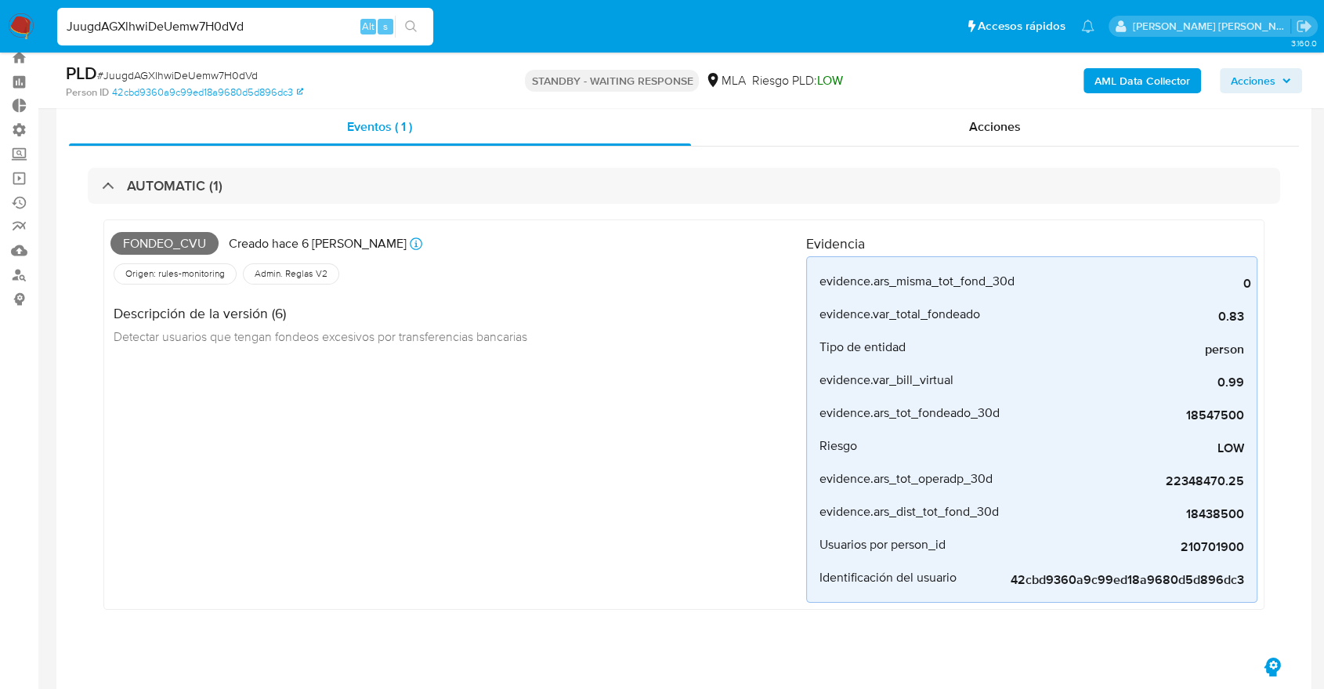
scroll to position [45, 0]
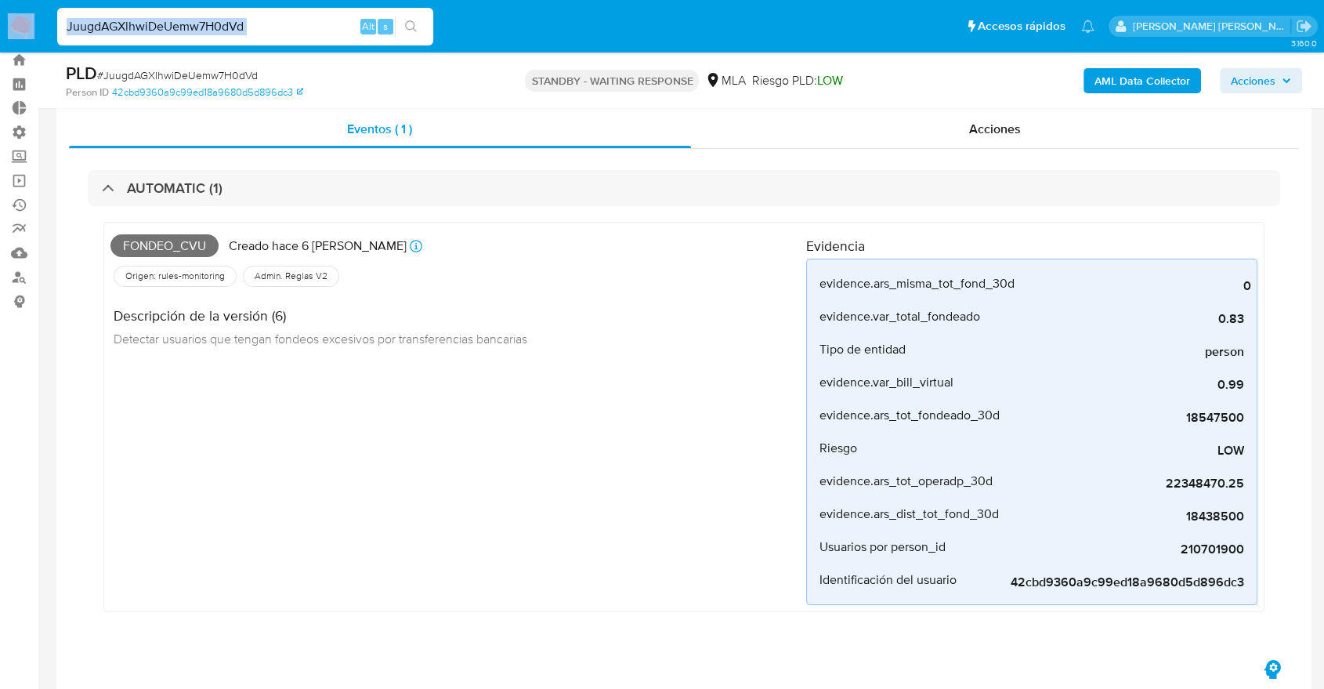
drag, startPoint x: 260, startPoint y: 38, endPoint x: 0, endPoint y: 49, distance: 260.3
click at [0, 49] on nav "Pausado Ver notificaciones JuugdAGXlhwiDeUemw7H0dVd Alt s Accesos rápidos Presi…" at bounding box center [662, 26] width 1324 height 52
click at [196, 16] on input "JuugdAGXlhwiDeUemw7H0dVd" at bounding box center [245, 26] width 376 height 20
paste input "2595933857"
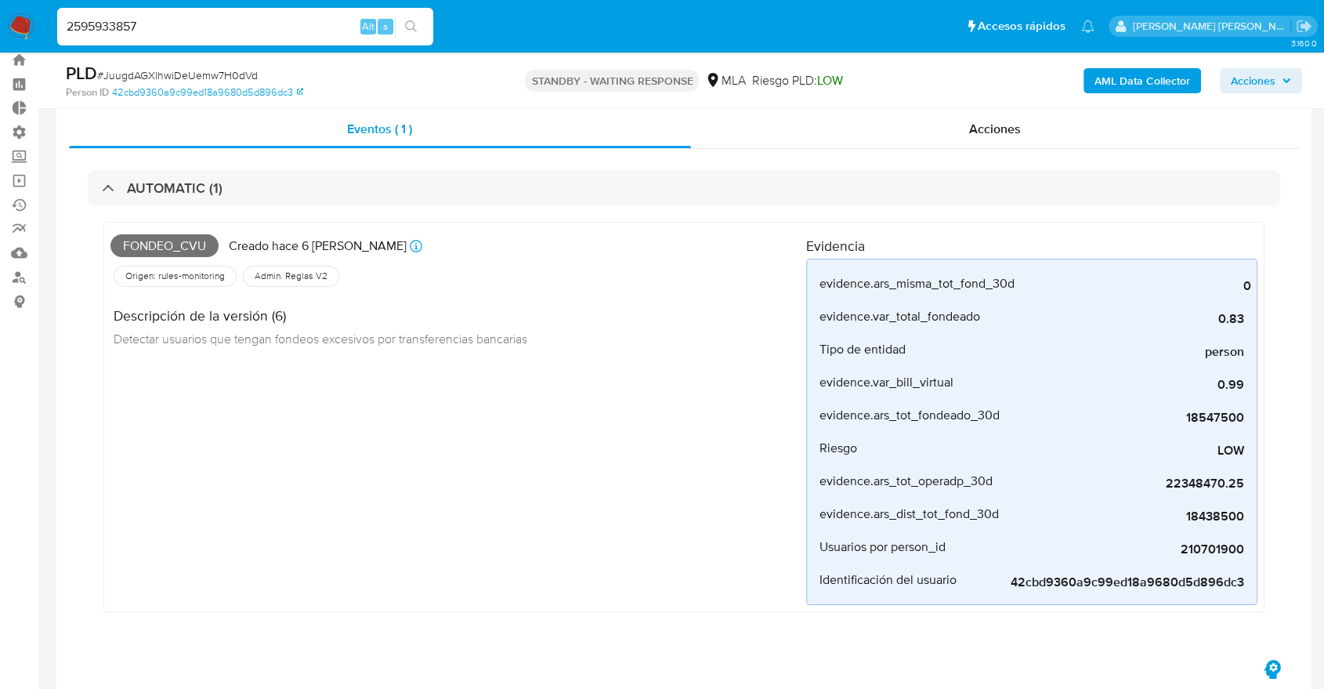
type input "2595933857"
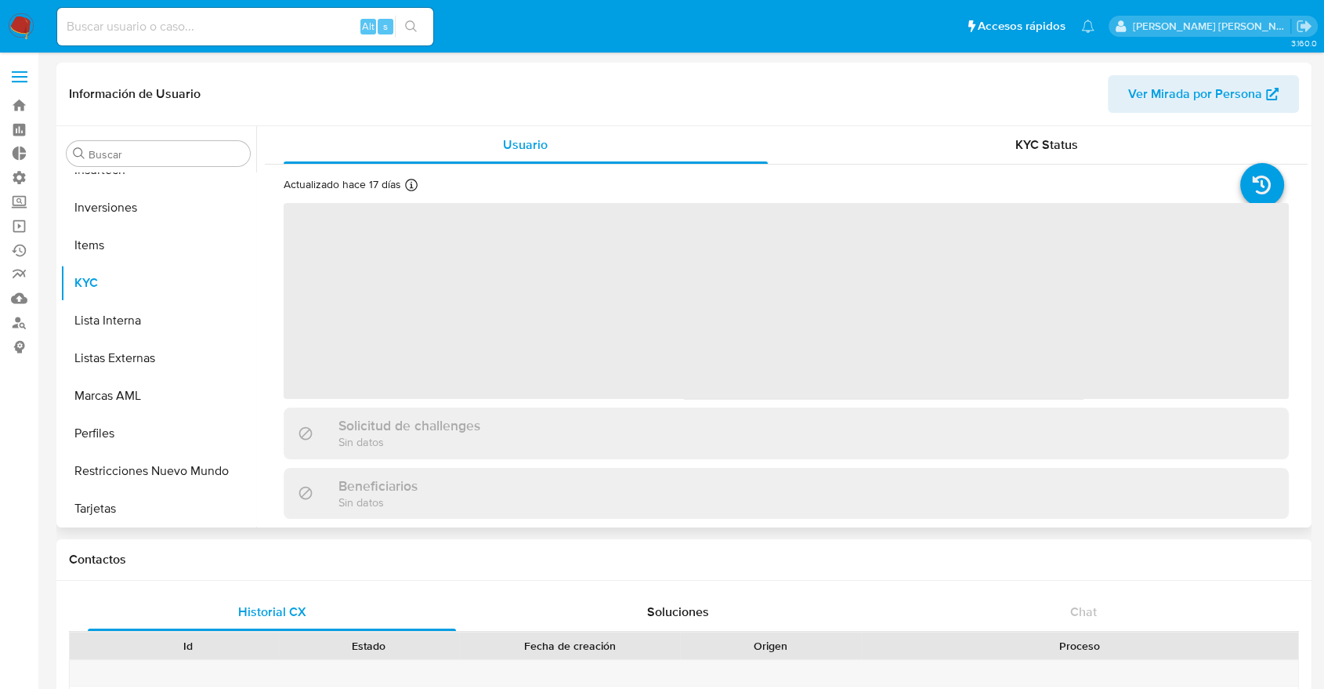
scroll to position [737, 0]
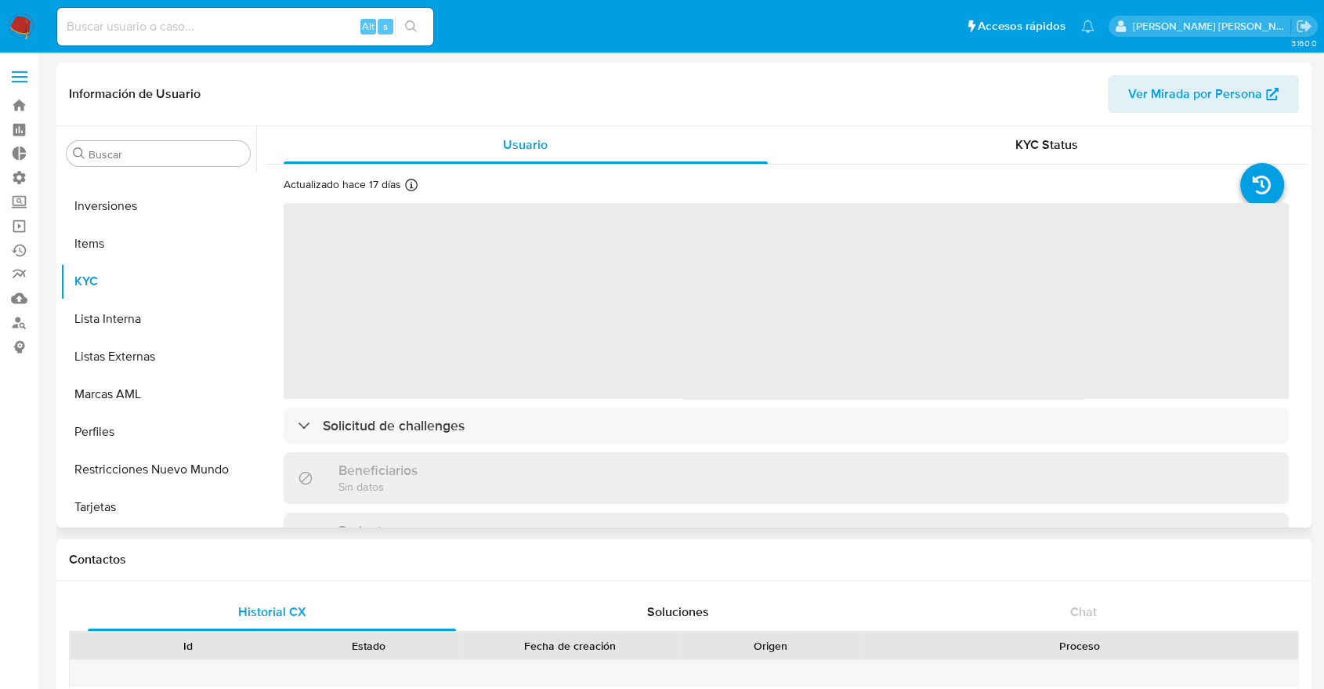
select select "10"
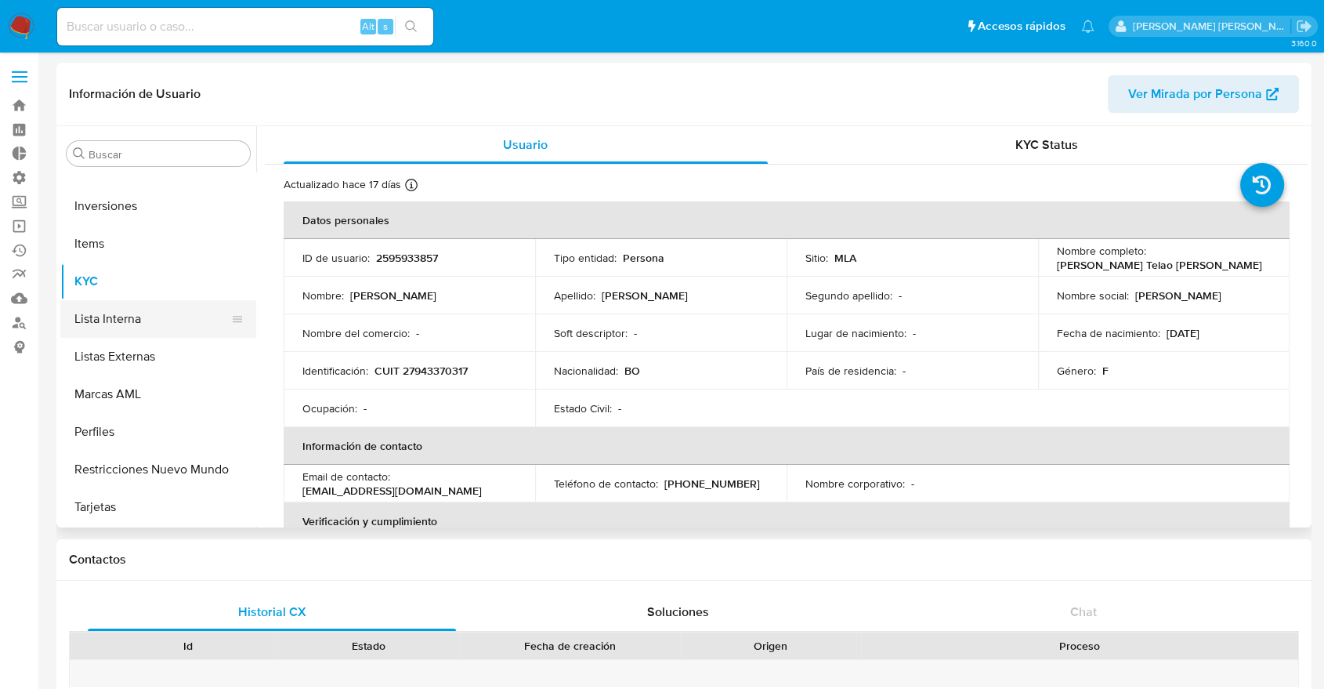
click at [88, 317] on button "Lista Interna" at bounding box center [151, 319] width 183 height 38
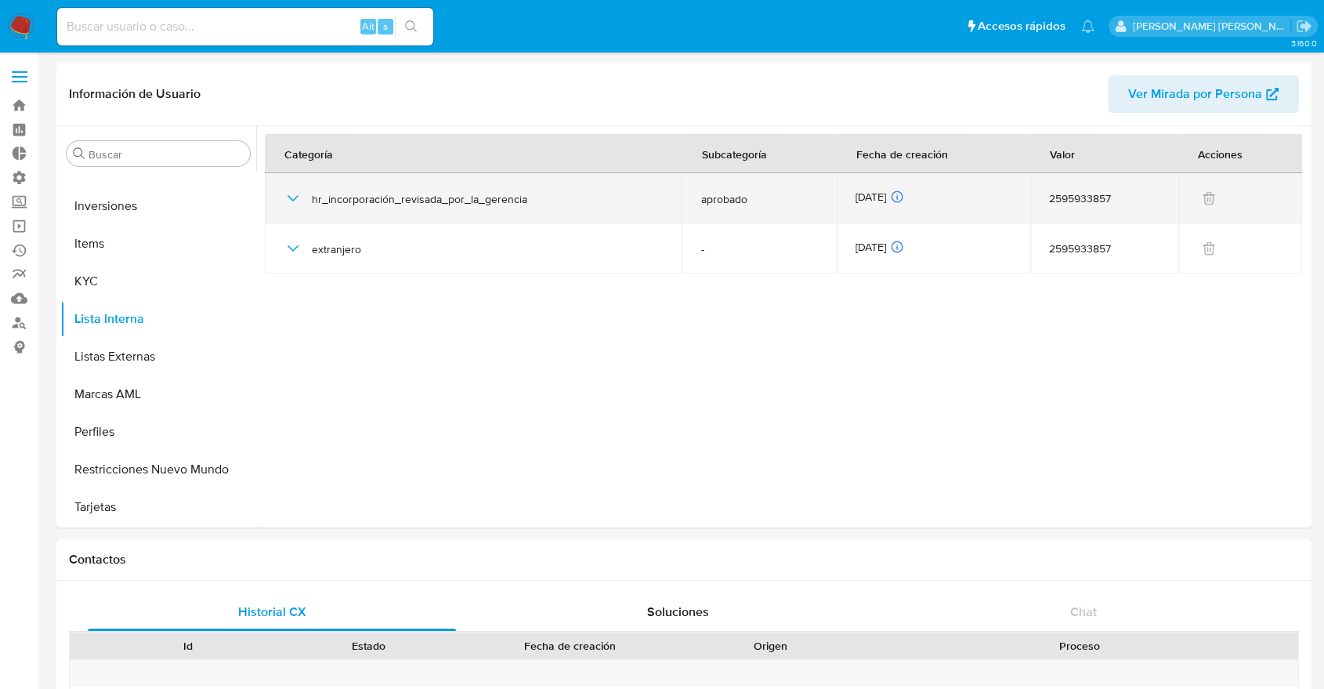
click at [289, 197] on icon "button" at bounding box center [292, 198] width 11 height 6
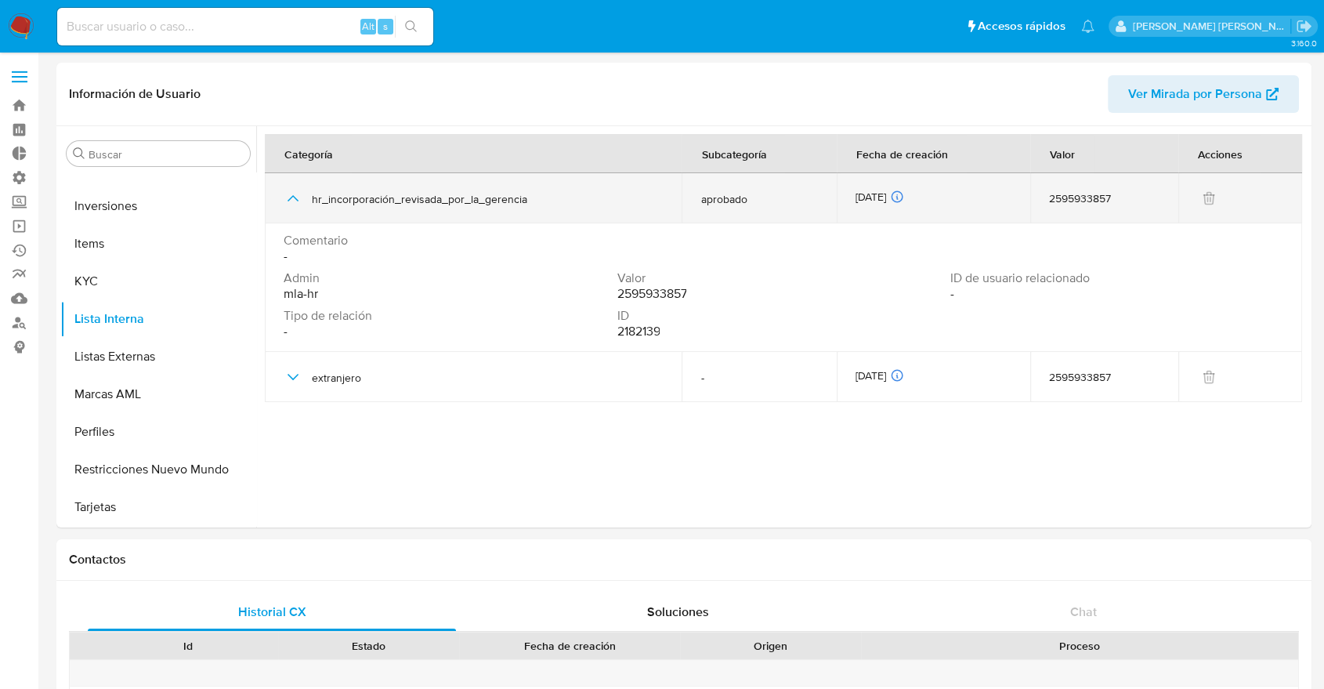
click at [289, 197] on icon "button" at bounding box center [293, 198] width 19 height 19
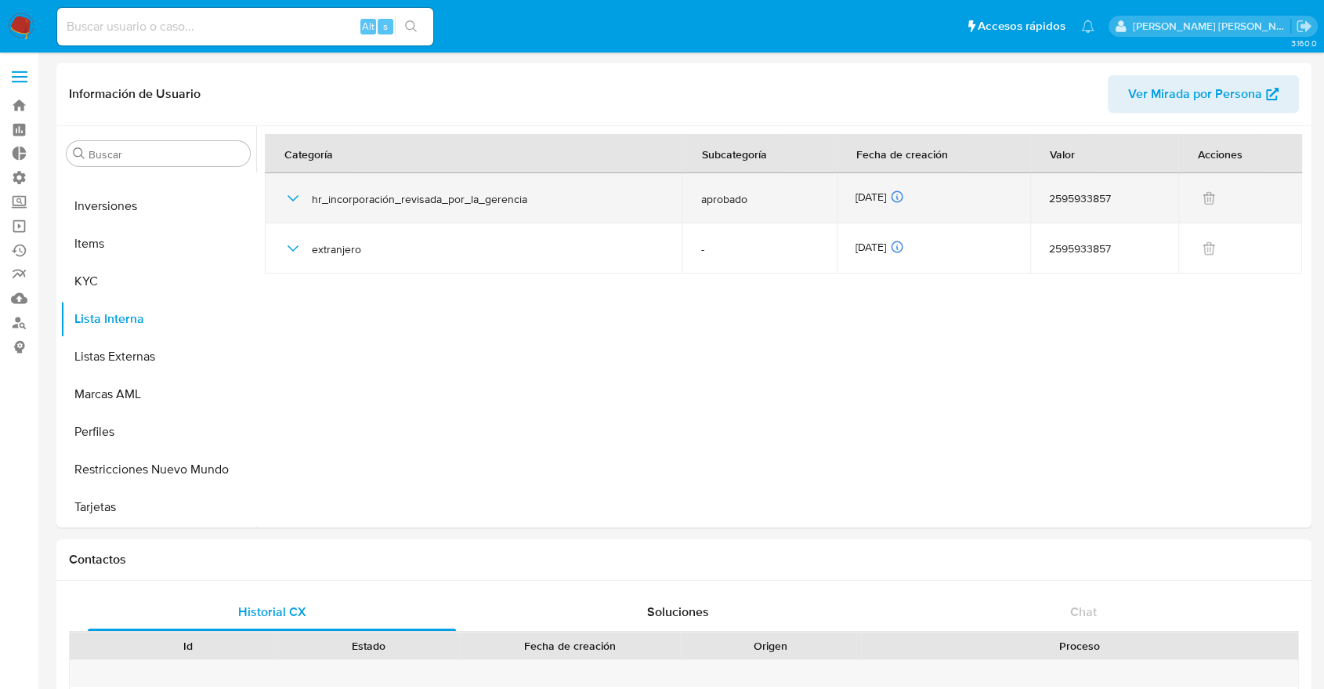
click at [289, 197] on icon "button" at bounding box center [292, 198] width 11 height 6
